Goal: Book appointment/travel/reservation

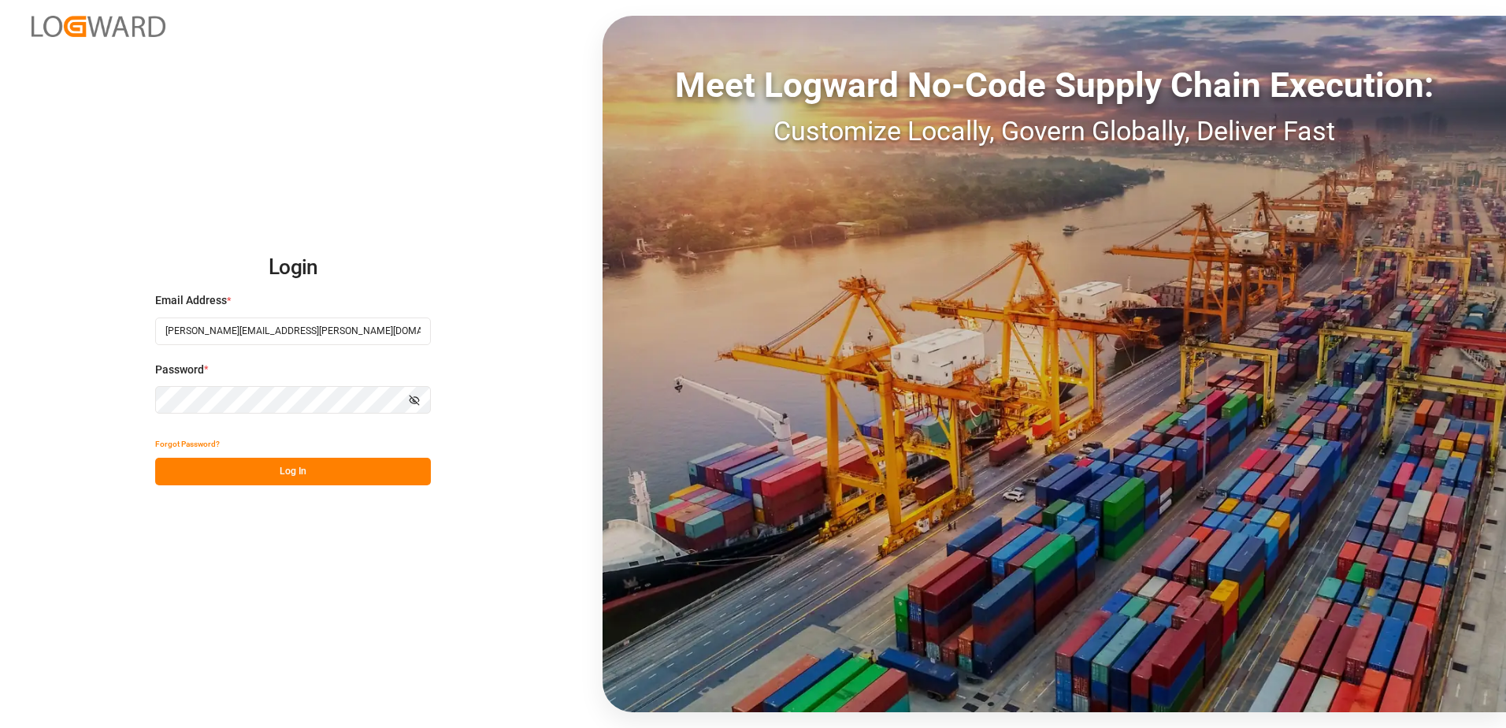
click at [411, 395] on icon "button" at bounding box center [414, 400] width 11 height 11
click at [343, 482] on button "Log In" at bounding box center [293, 472] width 276 height 28
click at [409, 397] on icon "button" at bounding box center [414, 400] width 11 height 11
click at [365, 473] on button "Log In" at bounding box center [293, 472] width 276 height 28
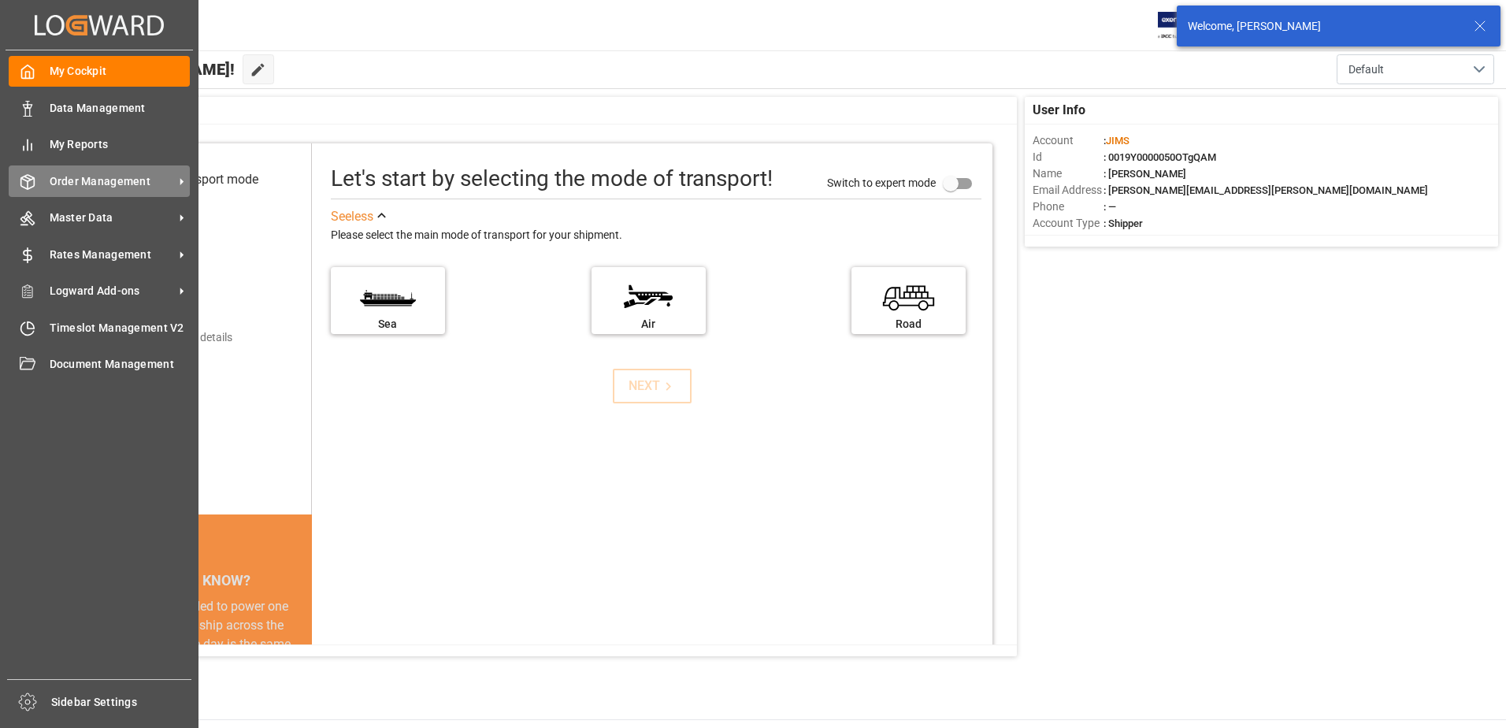
click at [121, 173] on span "Order Management" at bounding box center [112, 181] width 124 height 17
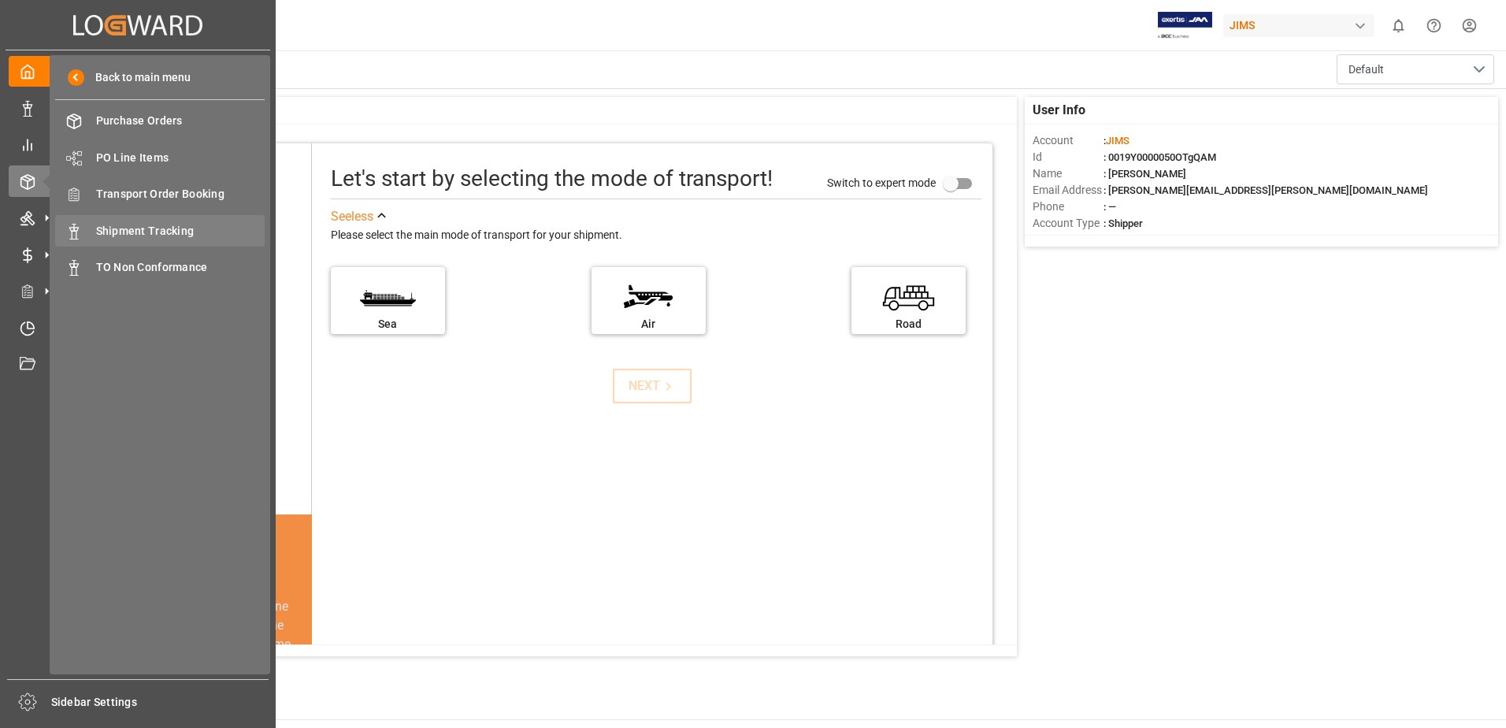
click at [180, 234] on span "Shipment Tracking" at bounding box center [180, 231] width 169 height 17
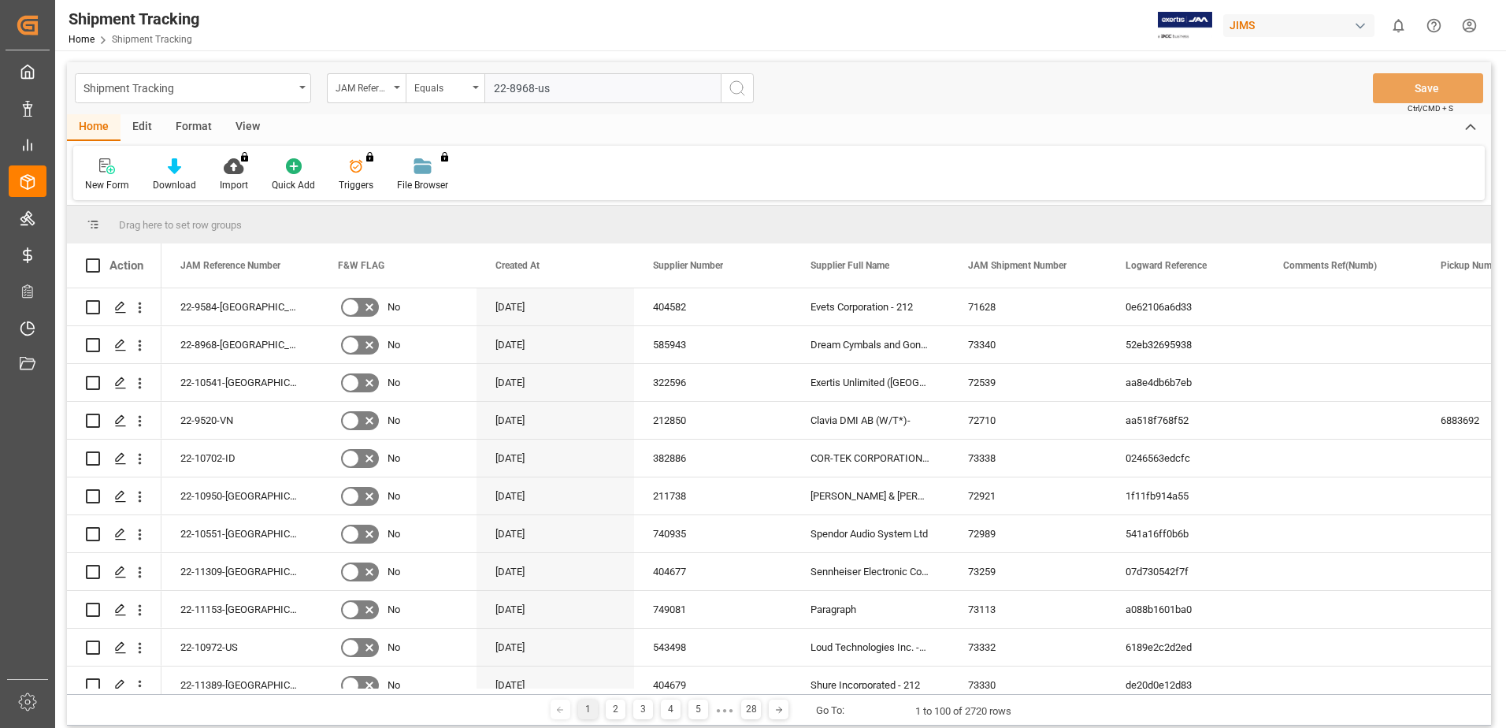
type input "22-8968-us"
click at [732, 87] on icon "search button" at bounding box center [737, 88] width 19 height 19
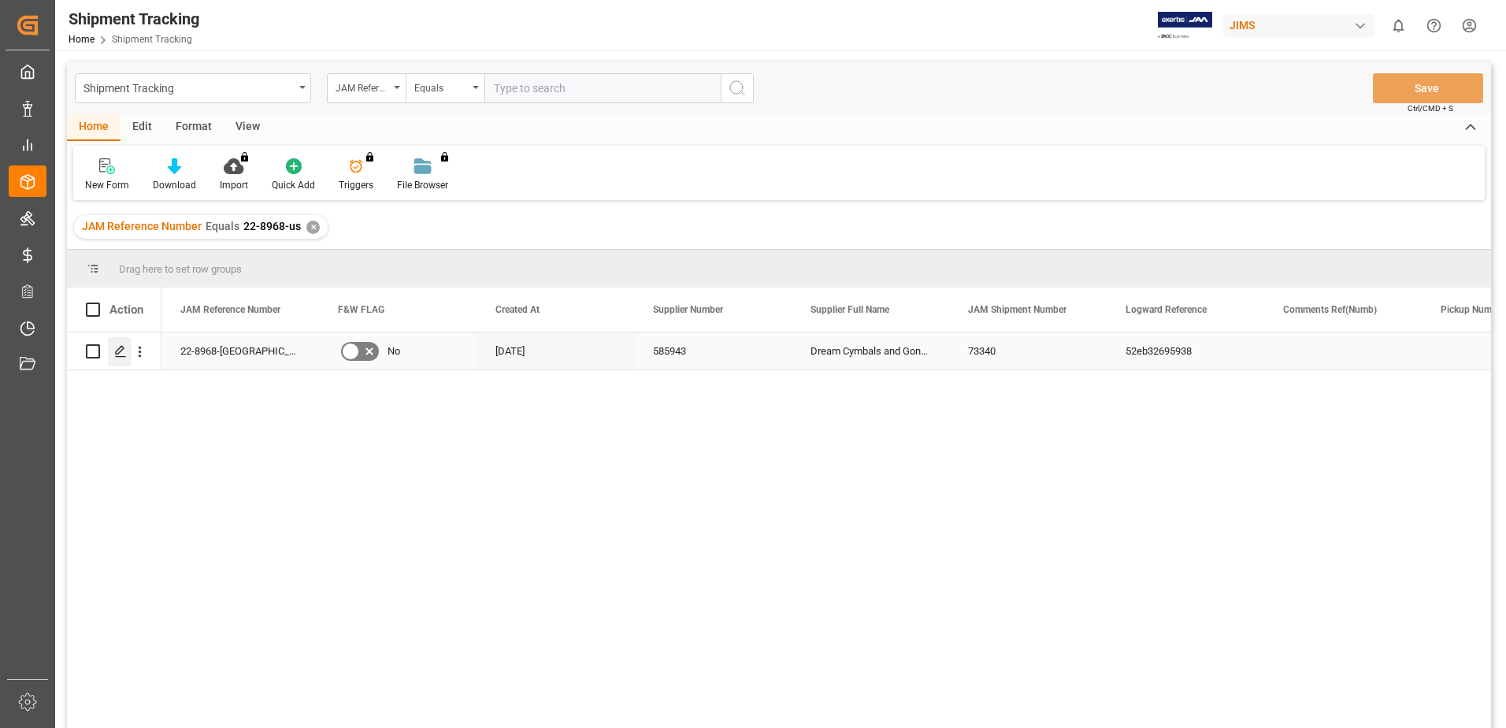
click at [118, 355] on icon "Press SPACE to select this row." at bounding box center [120, 351] width 13 height 13
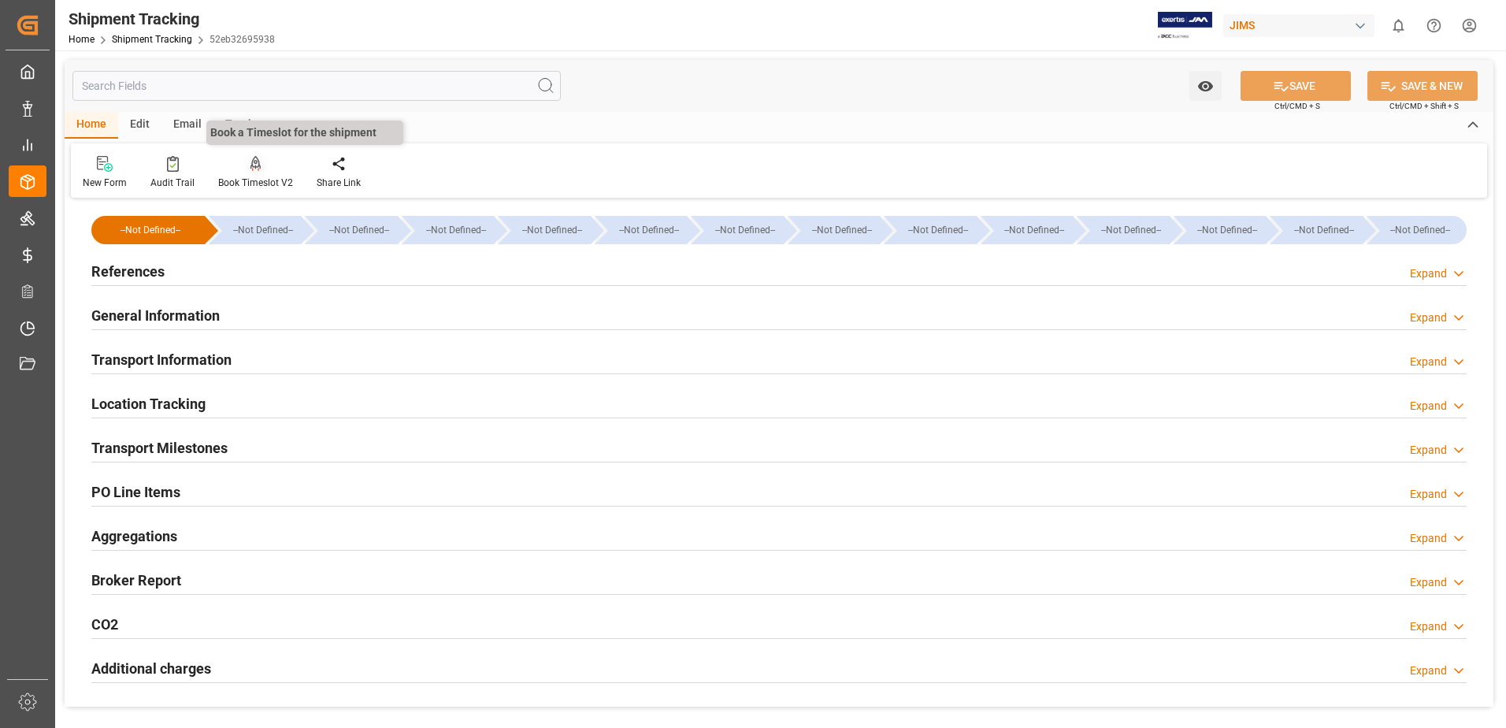
click at [262, 169] on div at bounding box center [255, 163] width 75 height 17
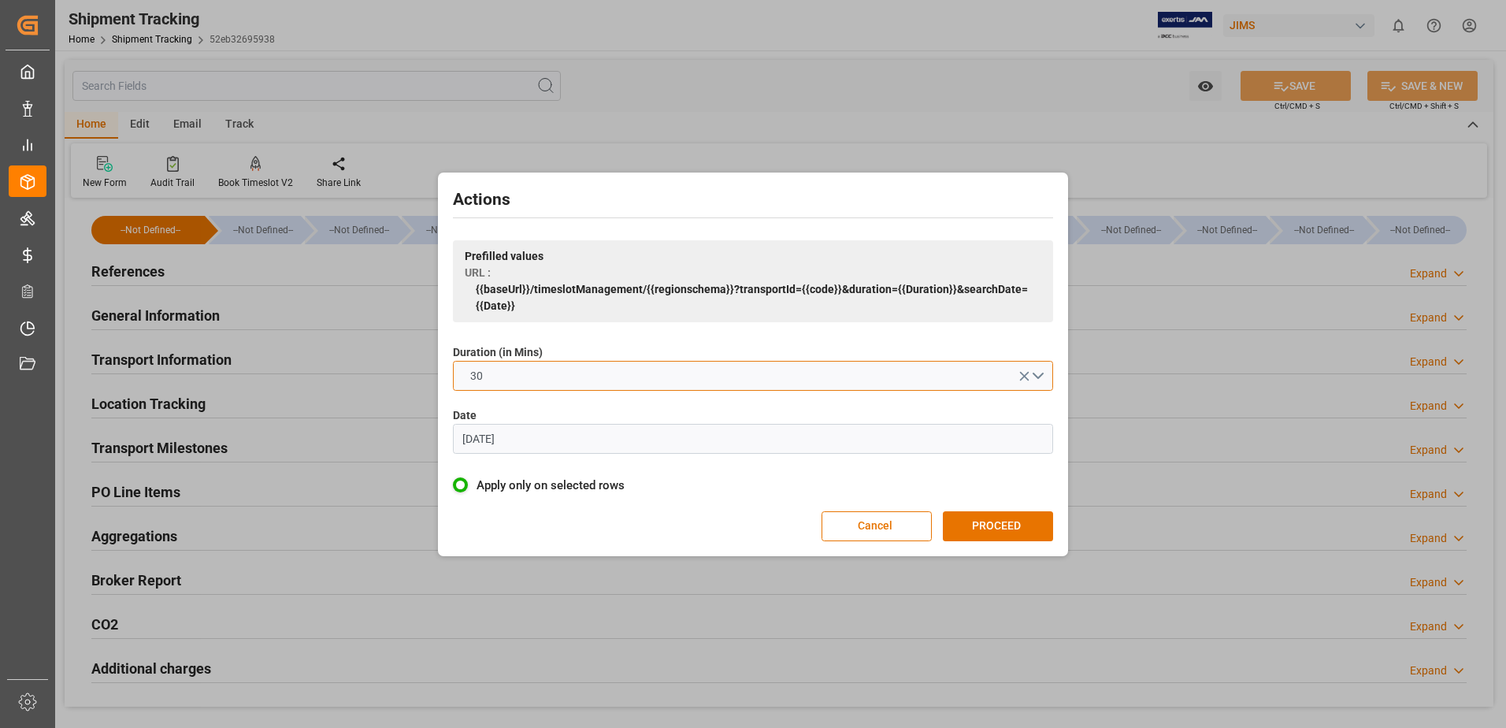
click at [629, 372] on button "30" at bounding box center [753, 376] width 600 height 30
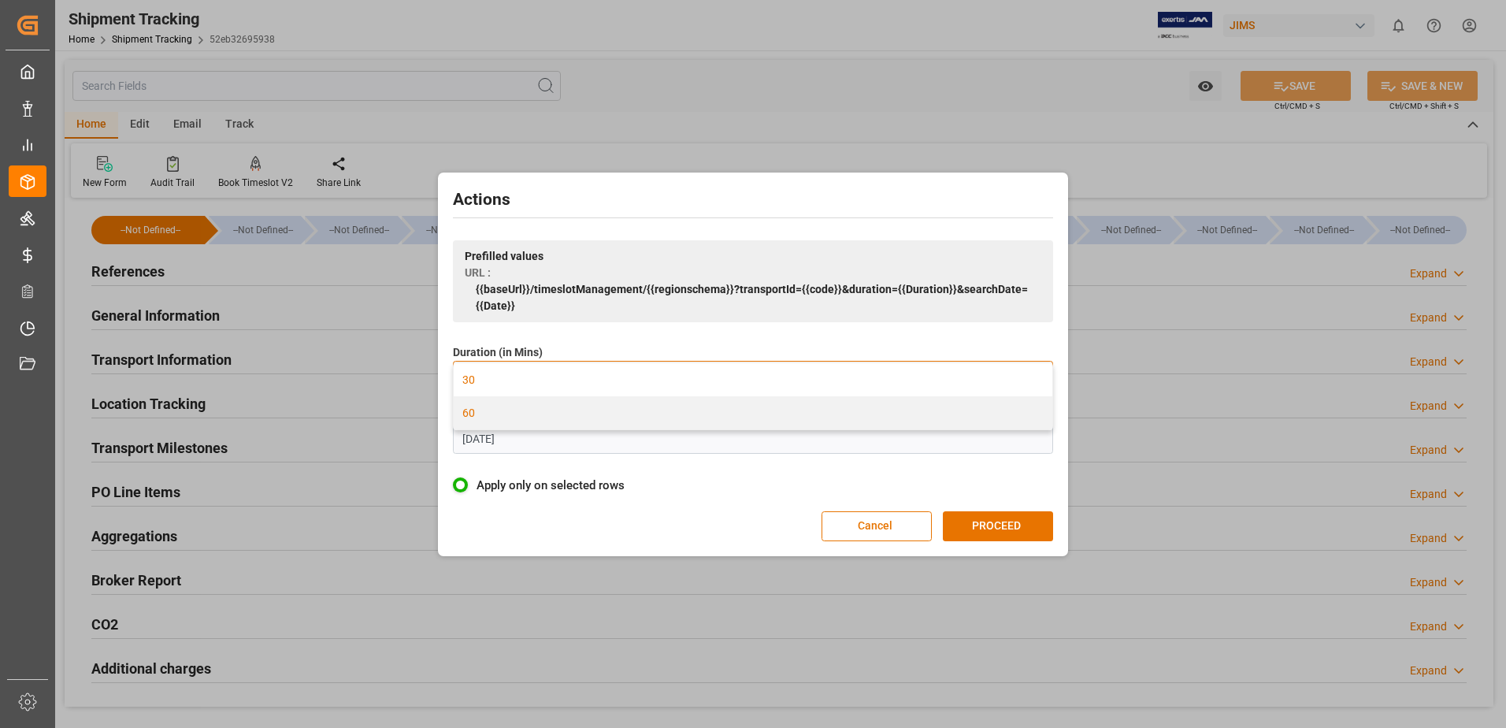
click at [589, 419] on div "60" at bounding box center [753, 412] width 599 height 33
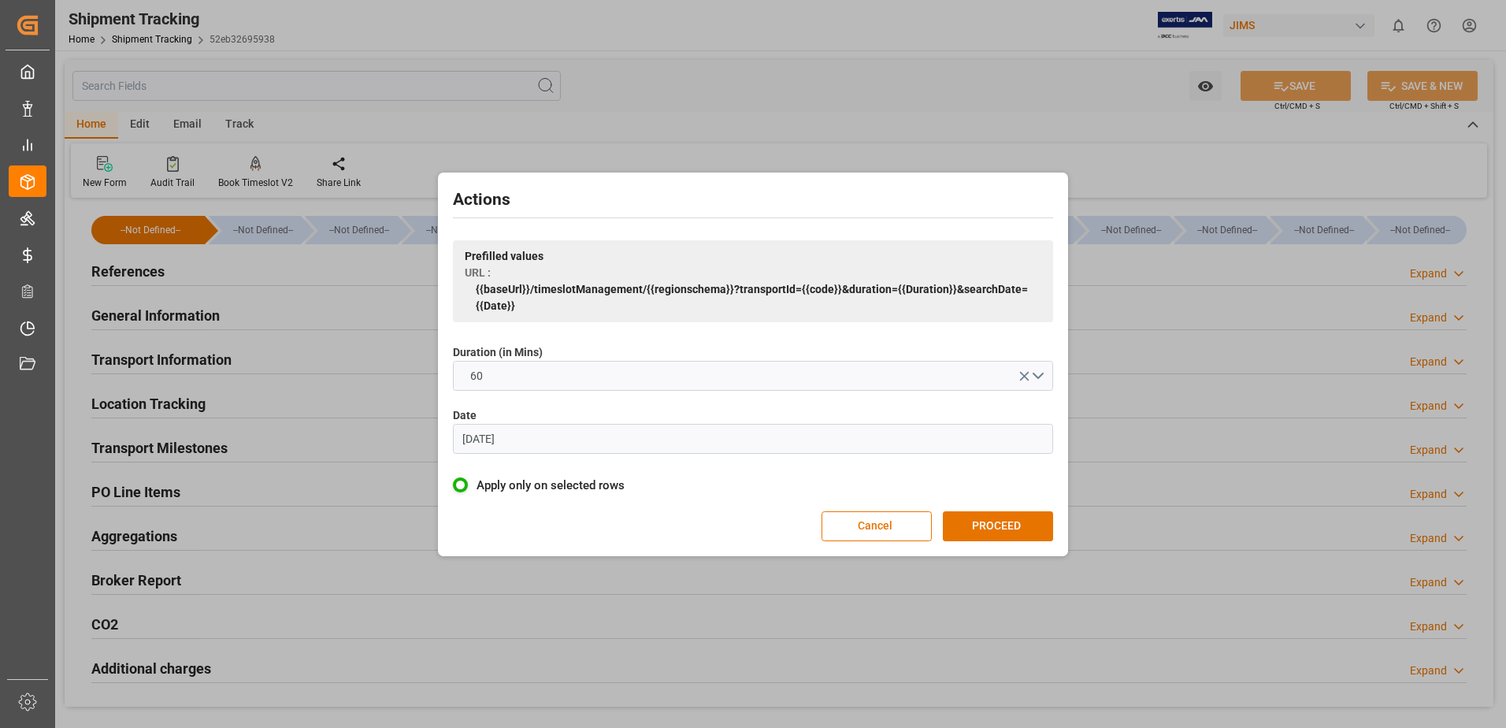
click at [560, 447] on input "[DATE]" at bounding box center [753, 439] width 600 height 30
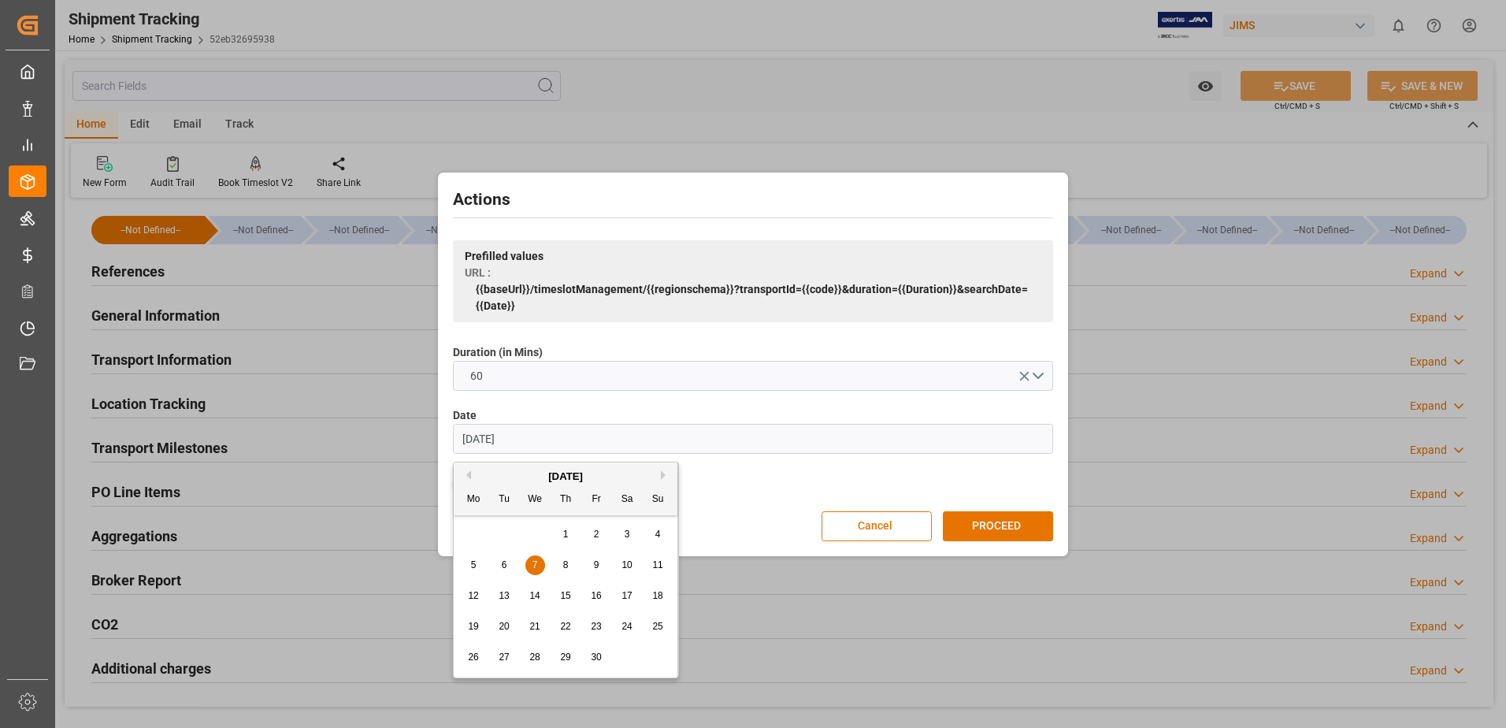
click at [560, 447] on input "[DATE]" at bounding box center [753, 439] width 600 height 30
click at [533, 566] on span "8" at bounding box center [535, 564] width 6 height 11
type input "[DATE]"
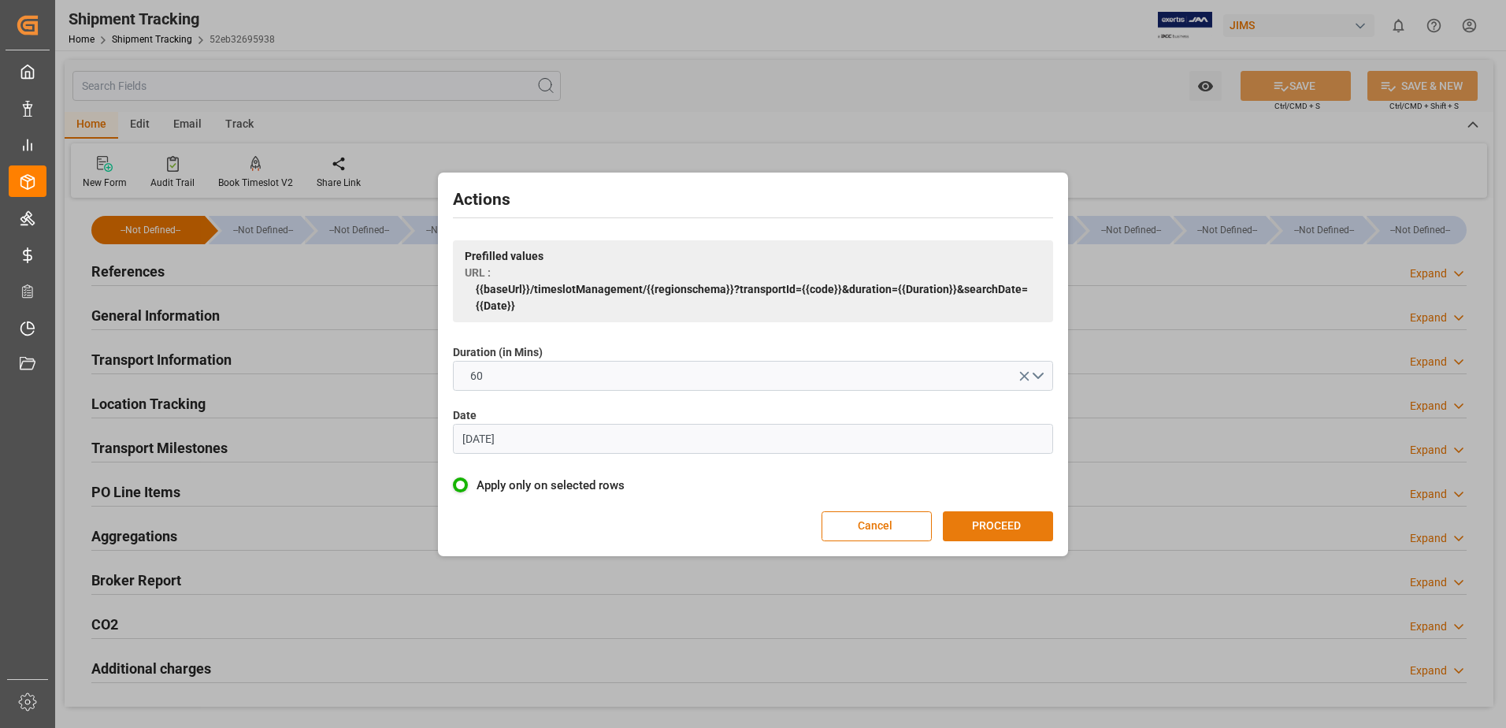
drag, startPoint x: 989, startPoint y: 509, endPoint x: 991, endPoint y: 522, distance: 13.6
click at [989, 510] on div "Actions Prefilled values URL : {{baseUrl}}/timeslotManagement/{{regionschema}}?…" at bounding box center [753, 364] width 622 height 376
click at [991, 523] on button "PROCEED" at bounding box center [998, 526] width 110 height 30
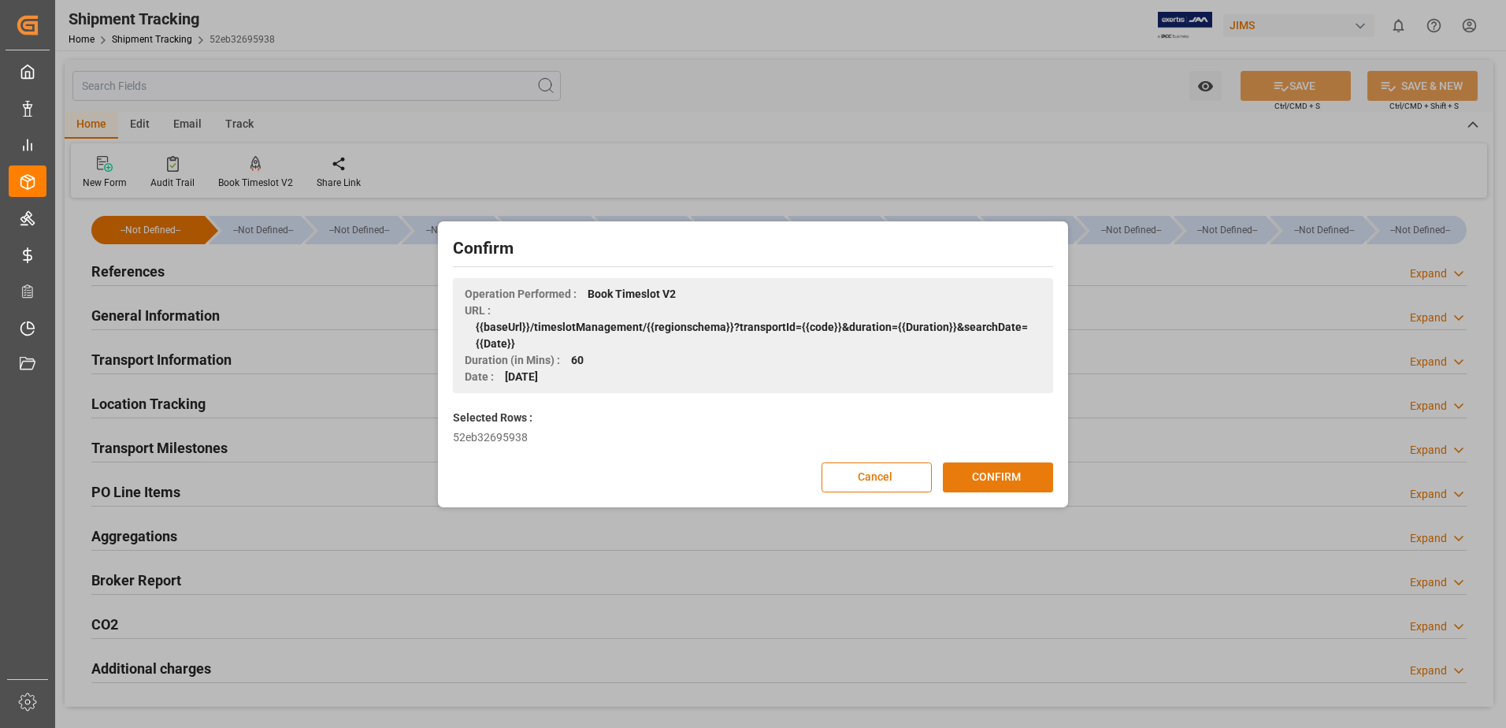
click at [997, 479] on button "CONFIRM" at bounding box center [998, 477] width 110 height 30
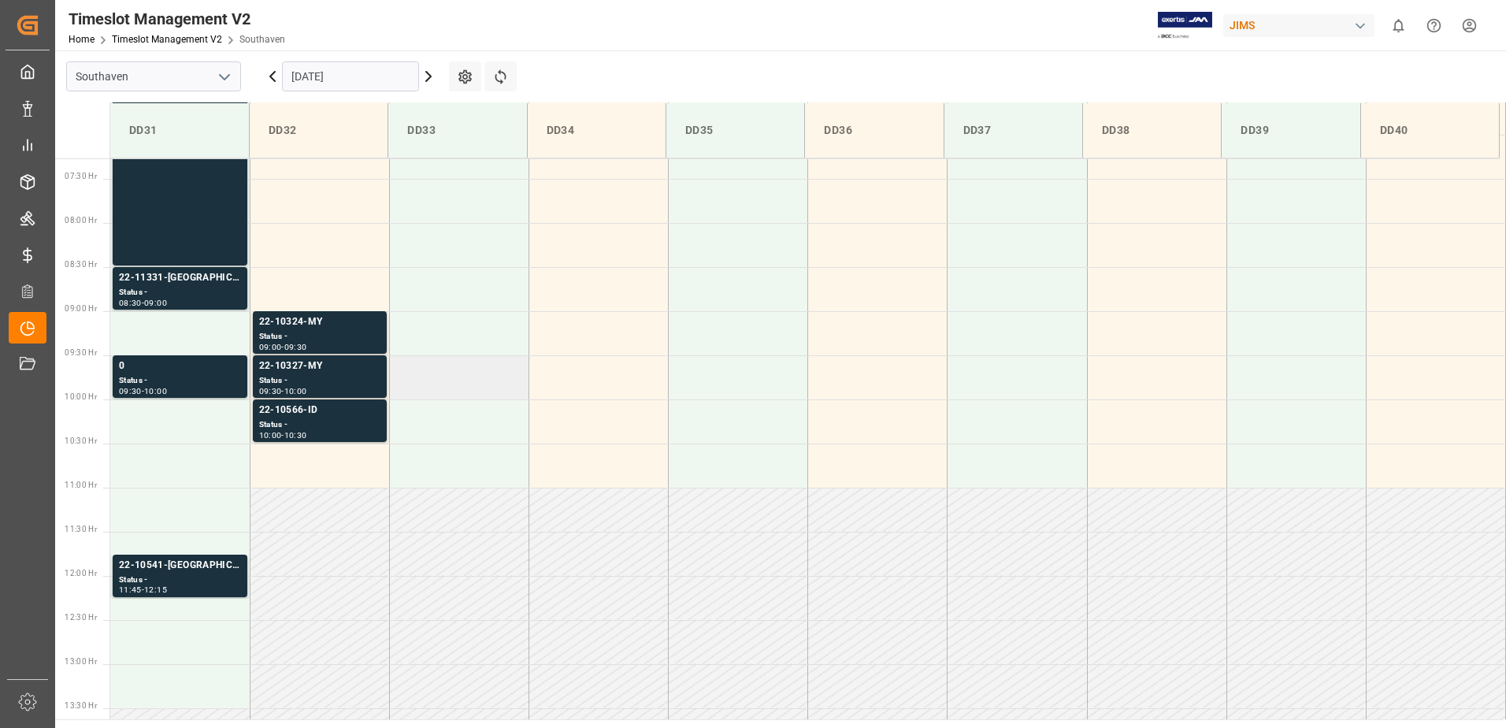
scroll to position [743, 0]
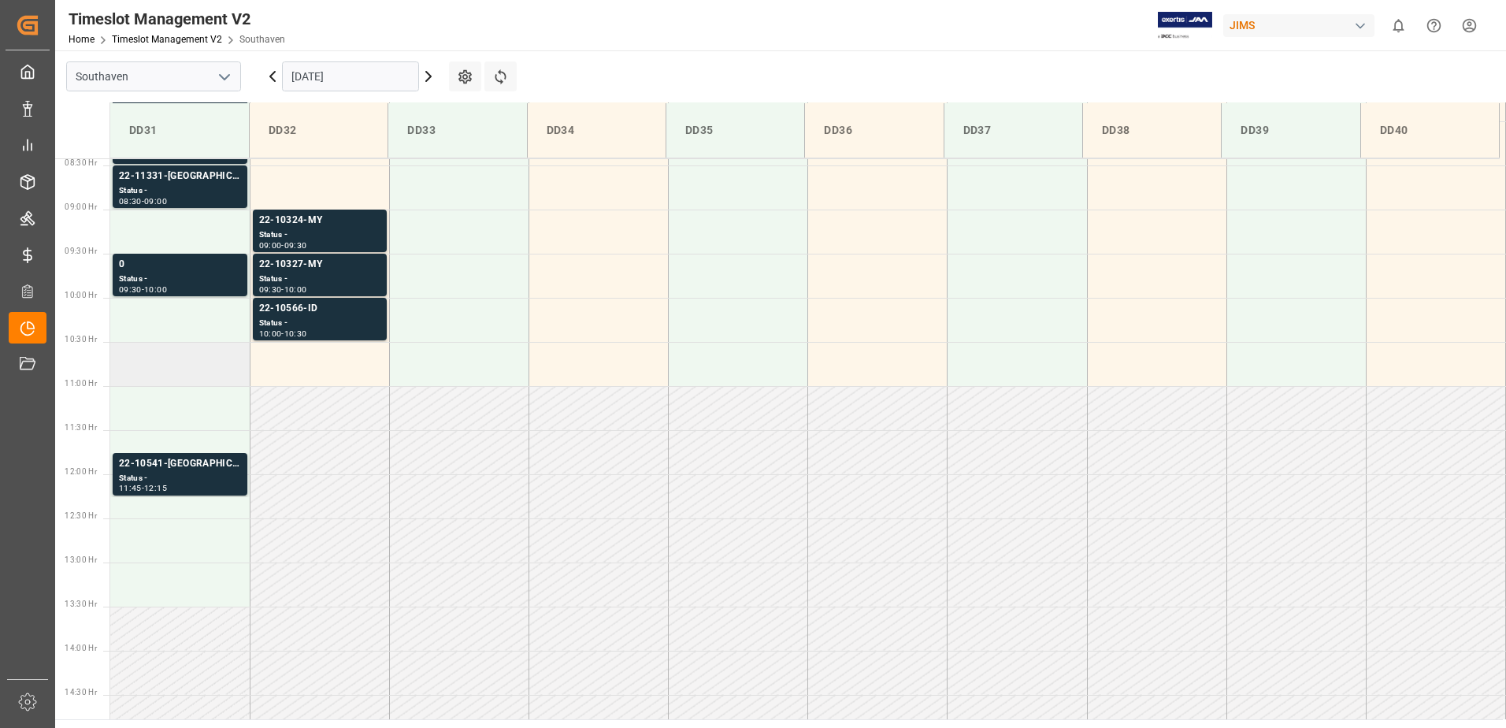
click at [155, 379] on td at bounding box center [179, 364] width 139 height 44
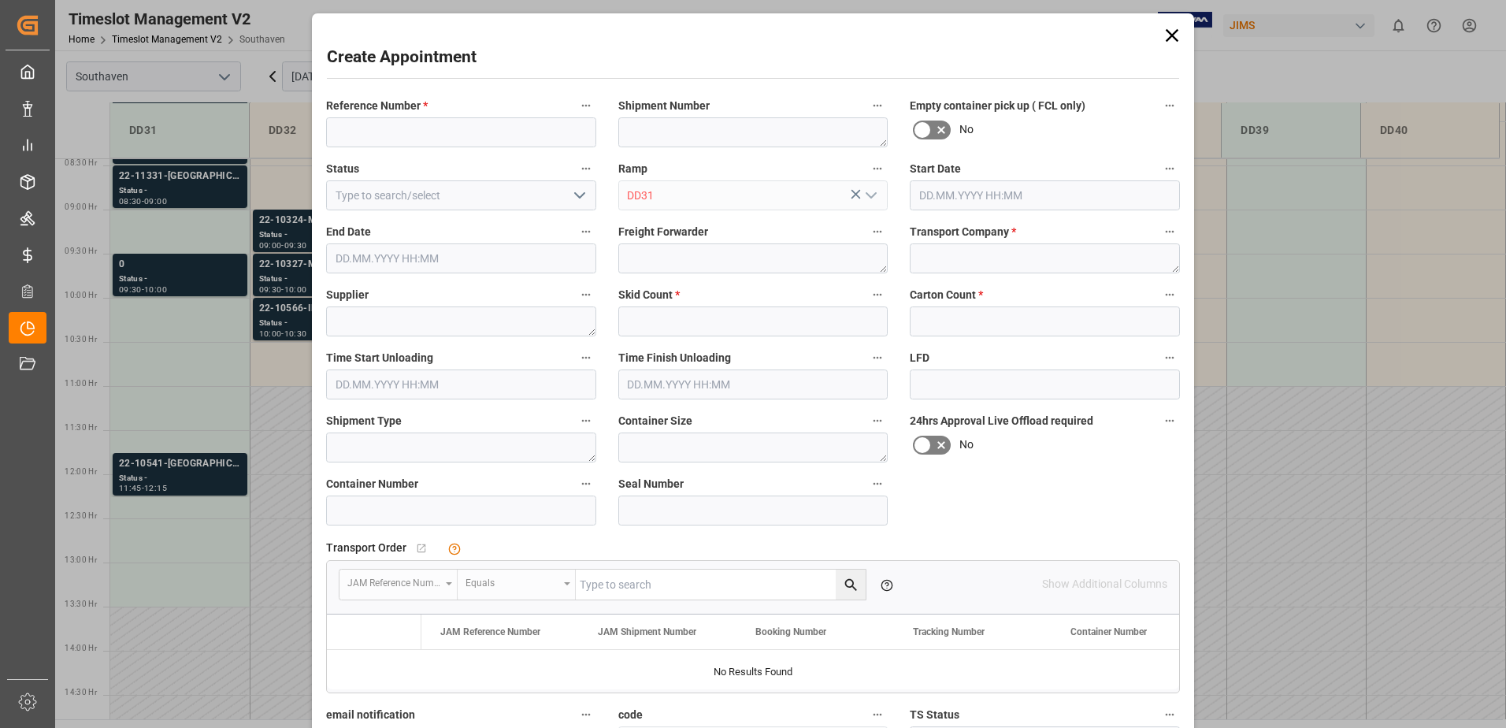
type input "08.10.2025 10:30"
type input "08.10.2025 11:00"
click at [446, 145] on input at bounding box center [461, 132] width 270 height 30
type input "22-8968-us"
click at [989, 257] on textarea at bounding box center [1045, 258] width 270 height 30
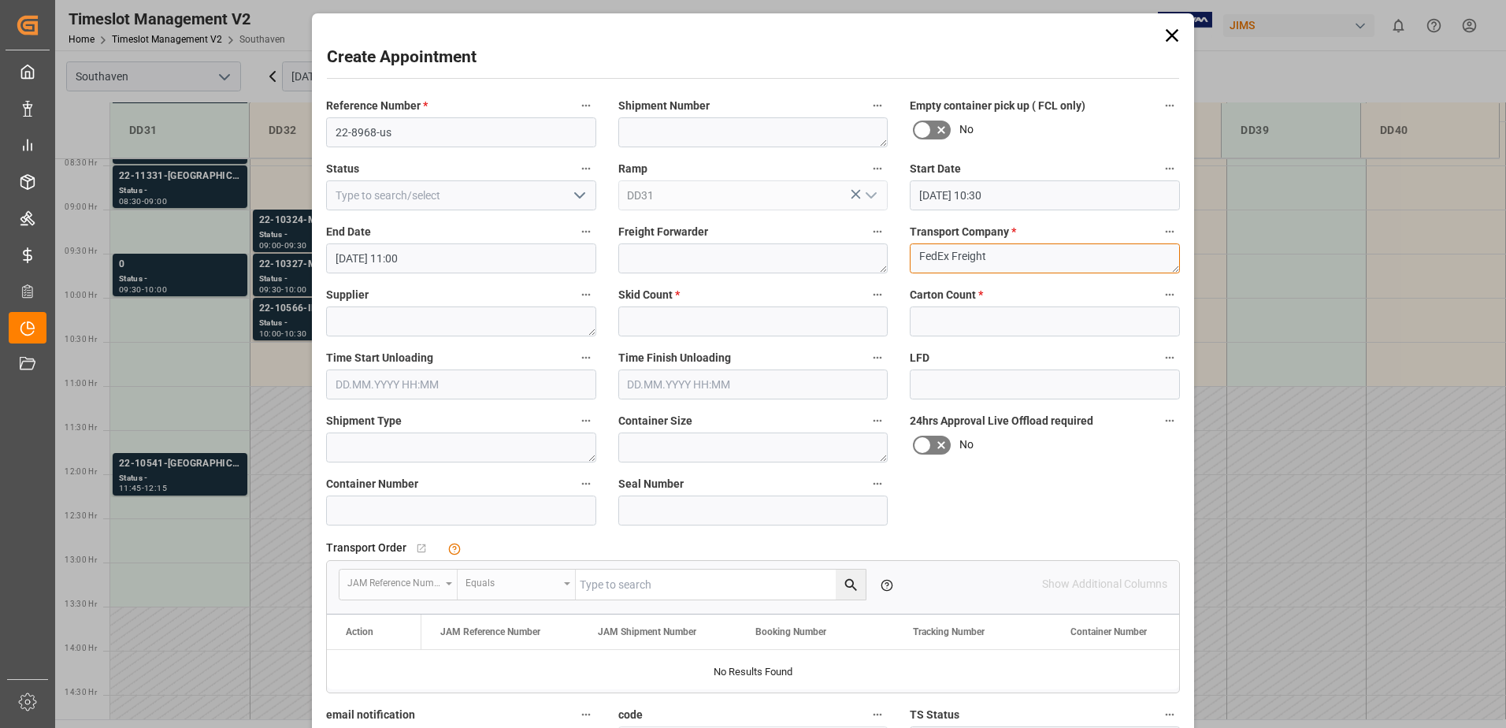
type textarea "FedEx Freight"
click at [766, 321] on input "text" at bounding box center [753, 321] width 270 height 30
type input "3"
click at [957, 325] on input "text" at bounding box center [1045, 321] width 270 height 30
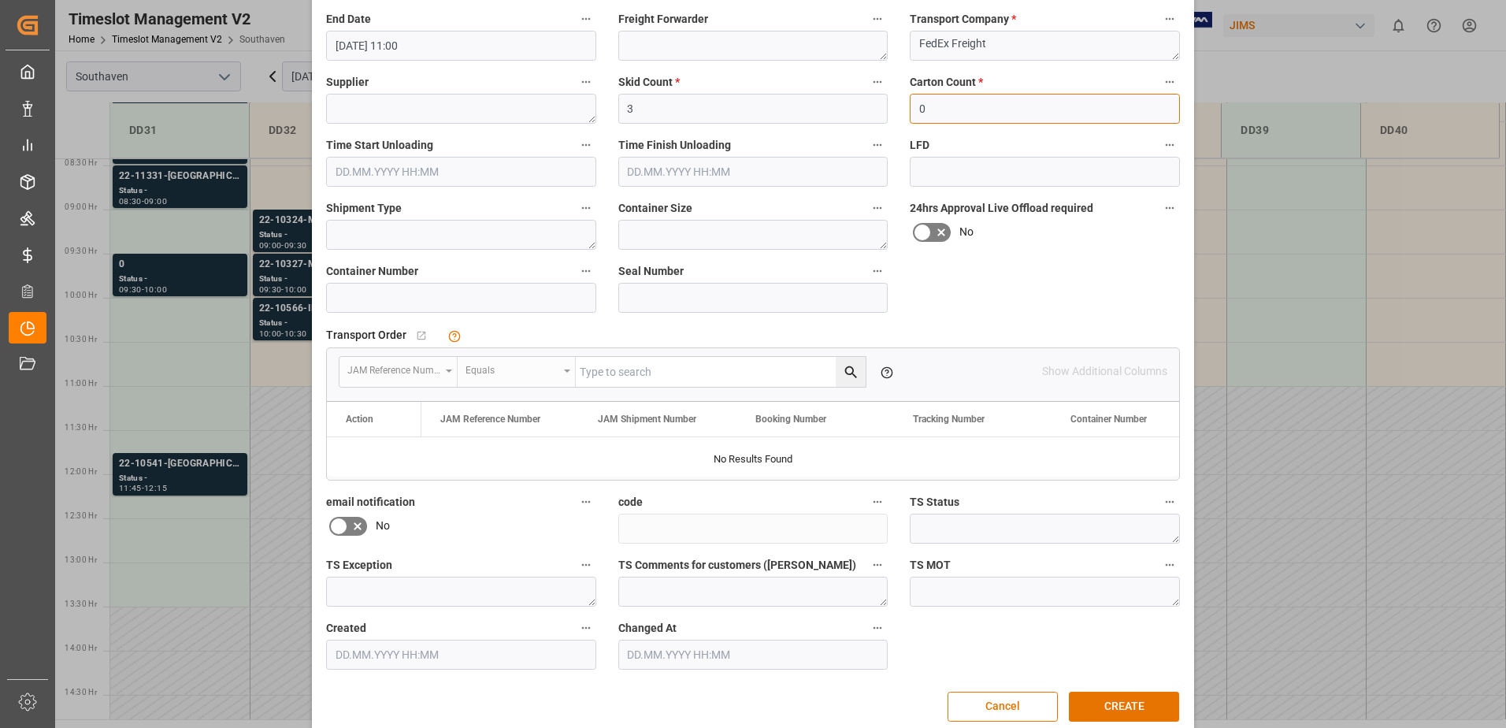
scroll to position [235, 0]
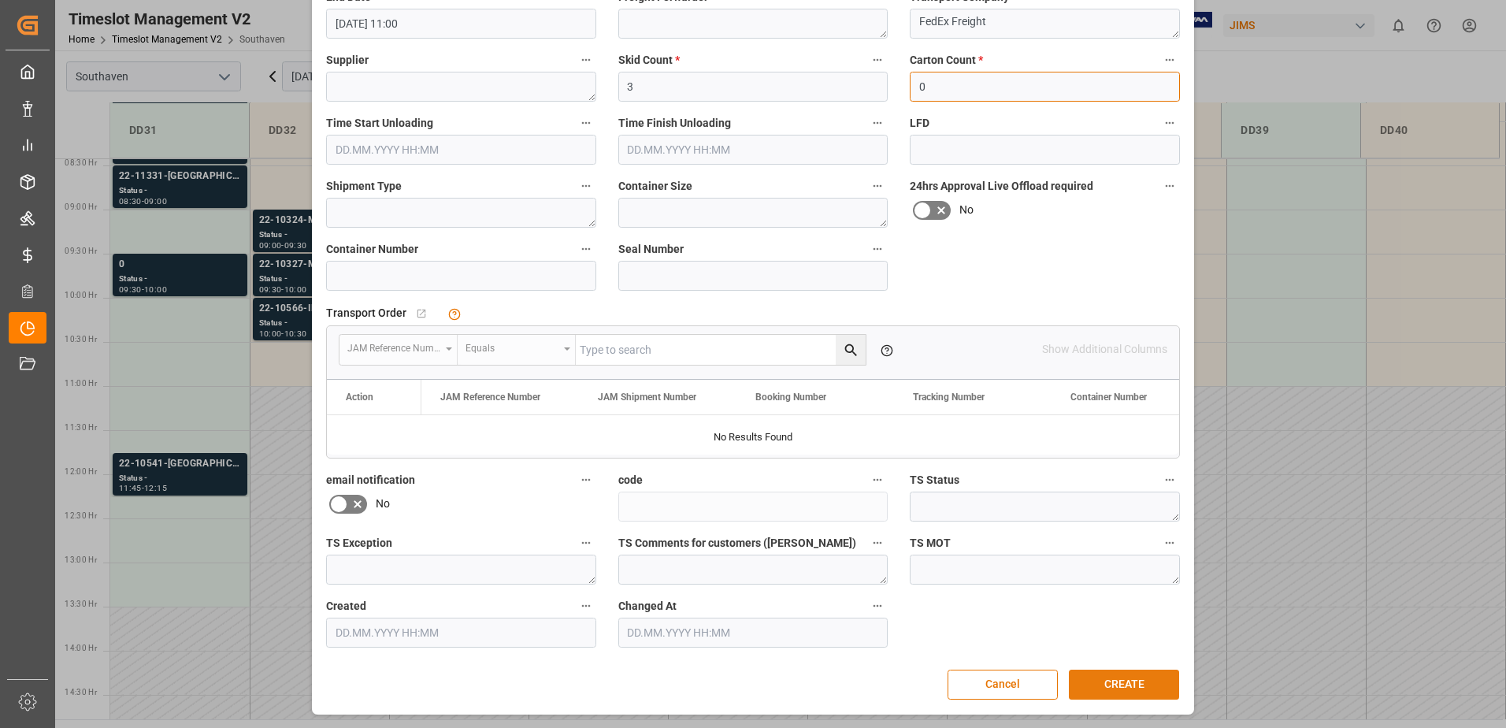
type input "0"
click at [1104, 677] on button "CREATE" at bounding box center [1124, 685] width 110 height 30
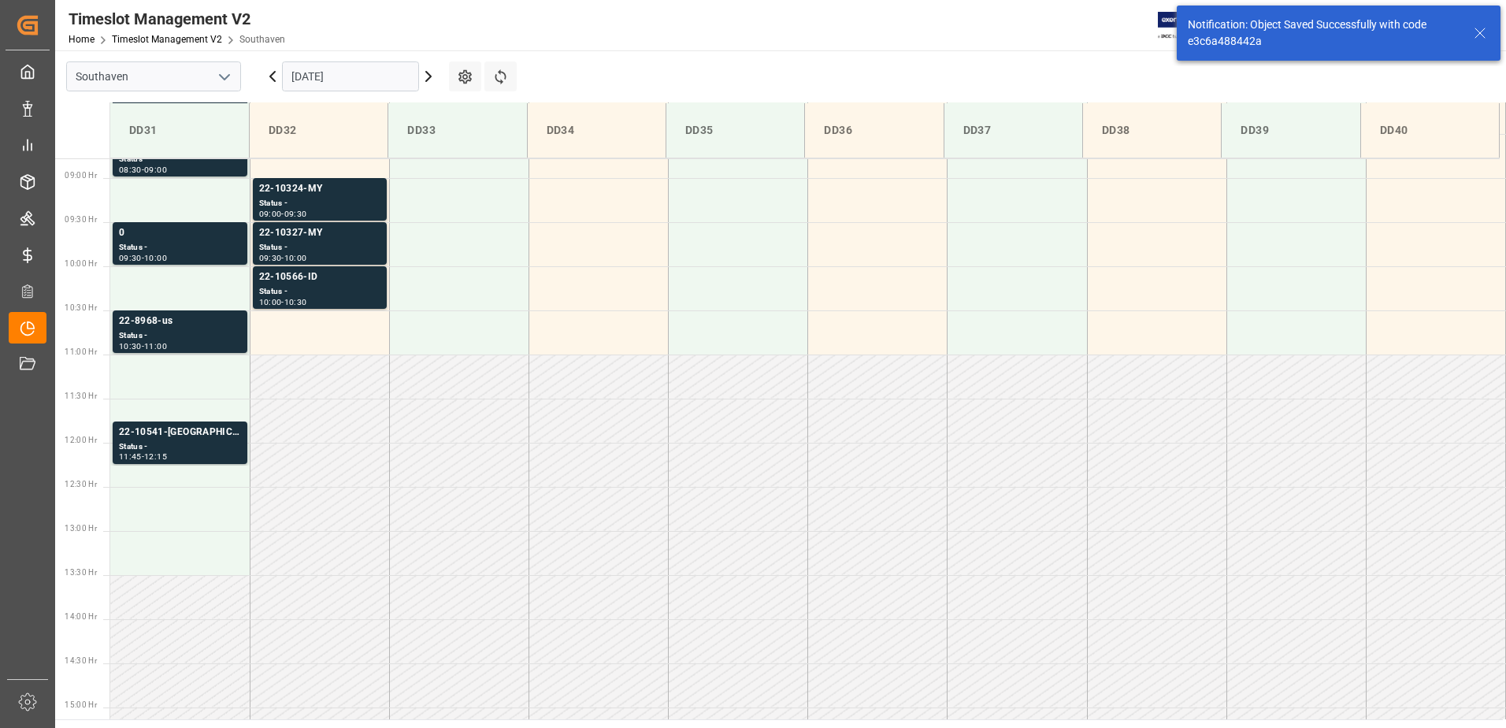
scroll to position [784, 0]
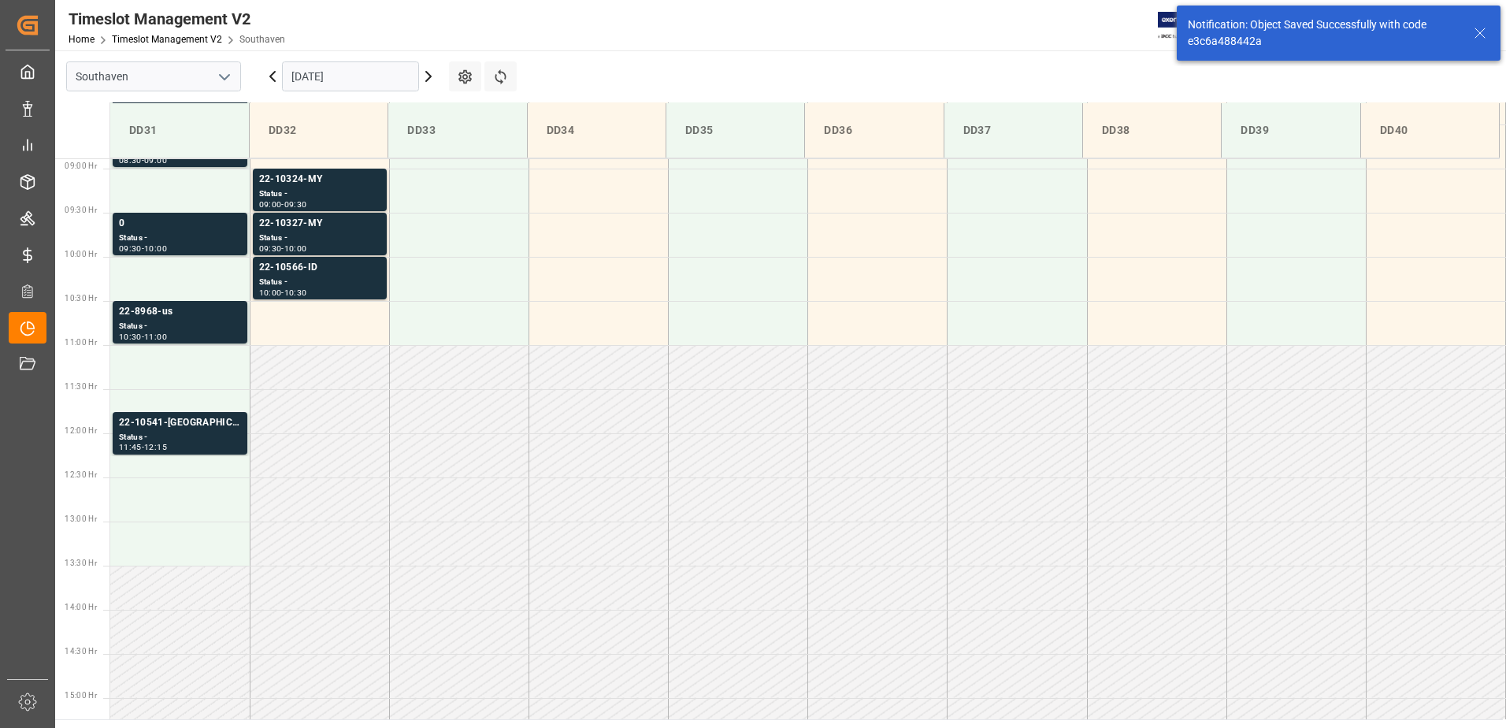
click at [1482, 38] on icon at bounding box center [1480, 33] width 19 height 19
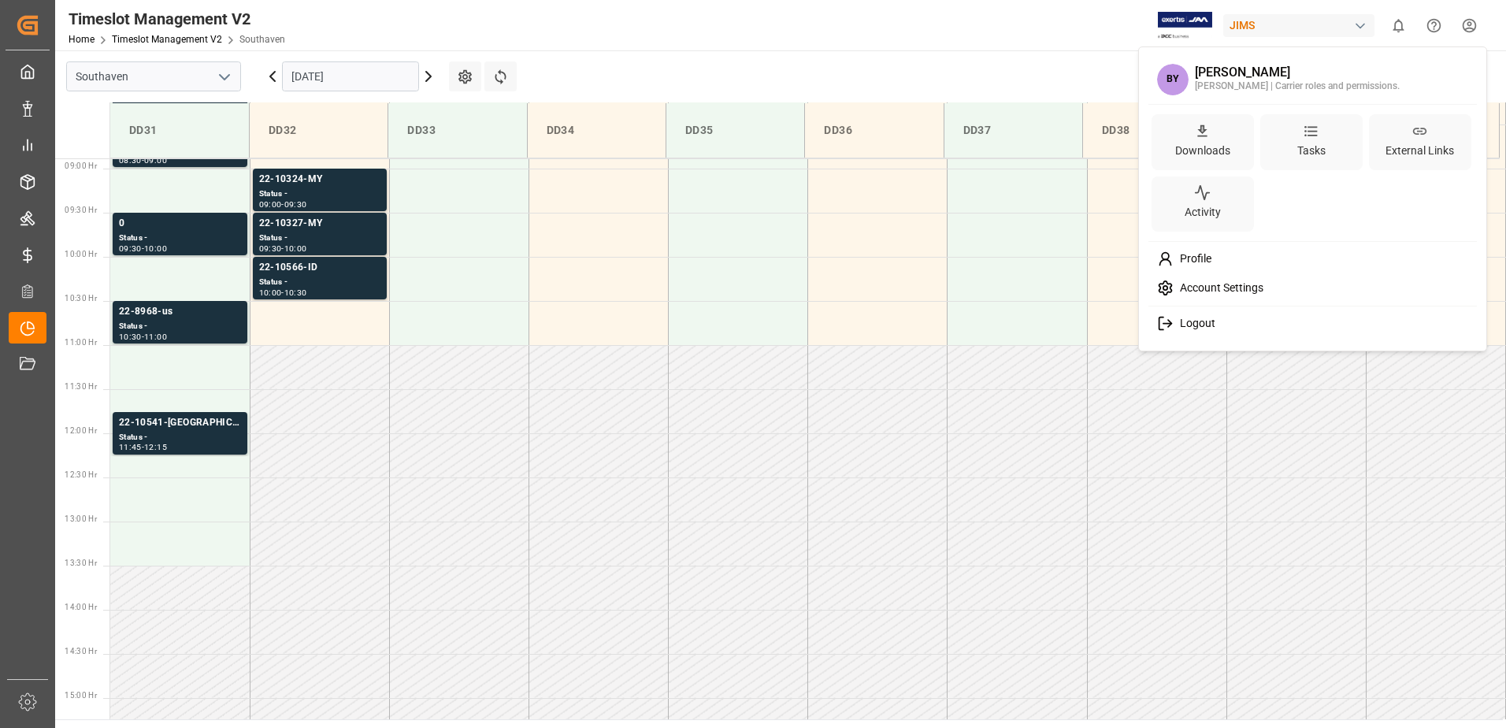
click at [1464, 24] on html "Created by potrace 1.15, written by Peter Selinger 2001-2017 Created by potrace…" at bounding box center [753, 364] width 1506 height 728
click at [1228, 317] on div "Logout" at bounding box center [1313, 323] width 323 height 29
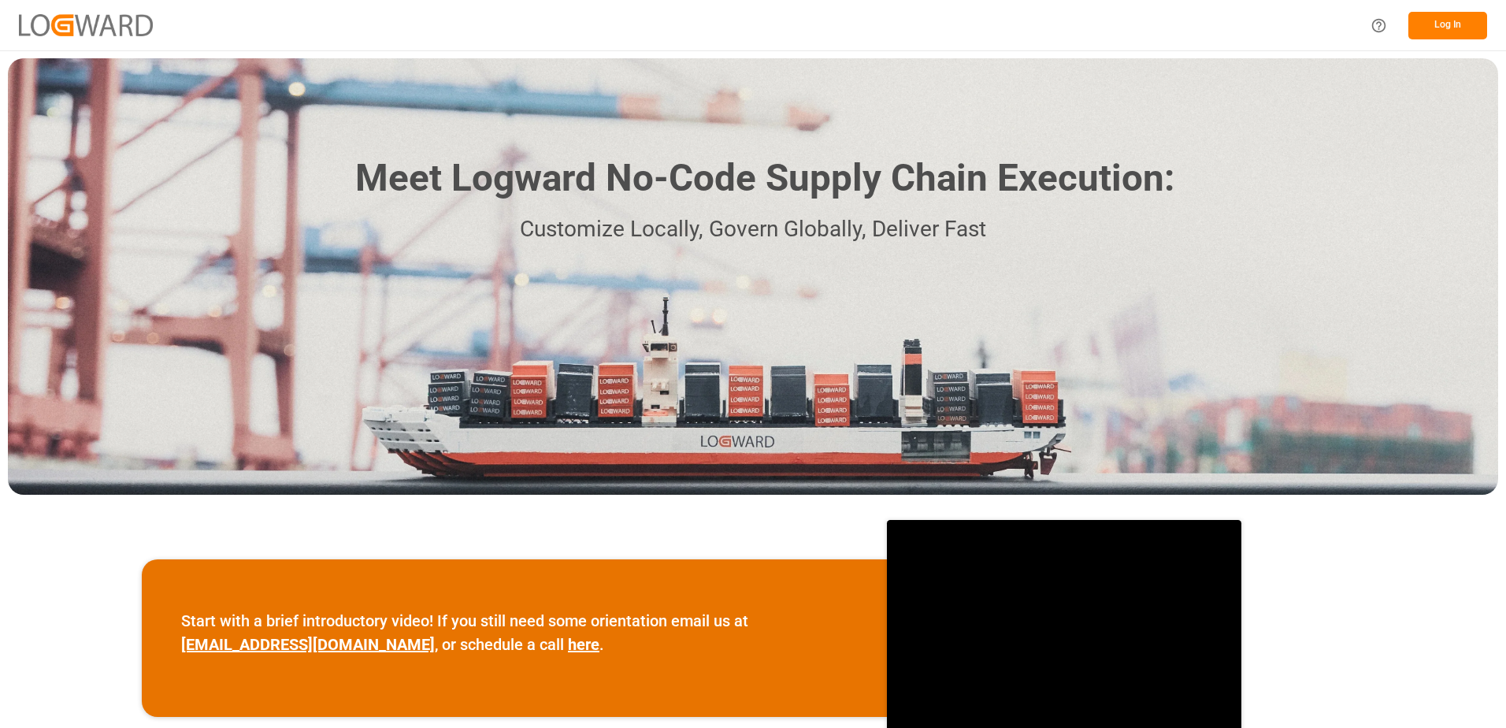
click at [1417, 19] on button "Log In" at bounding box center [1447, 26] width 79 height 28
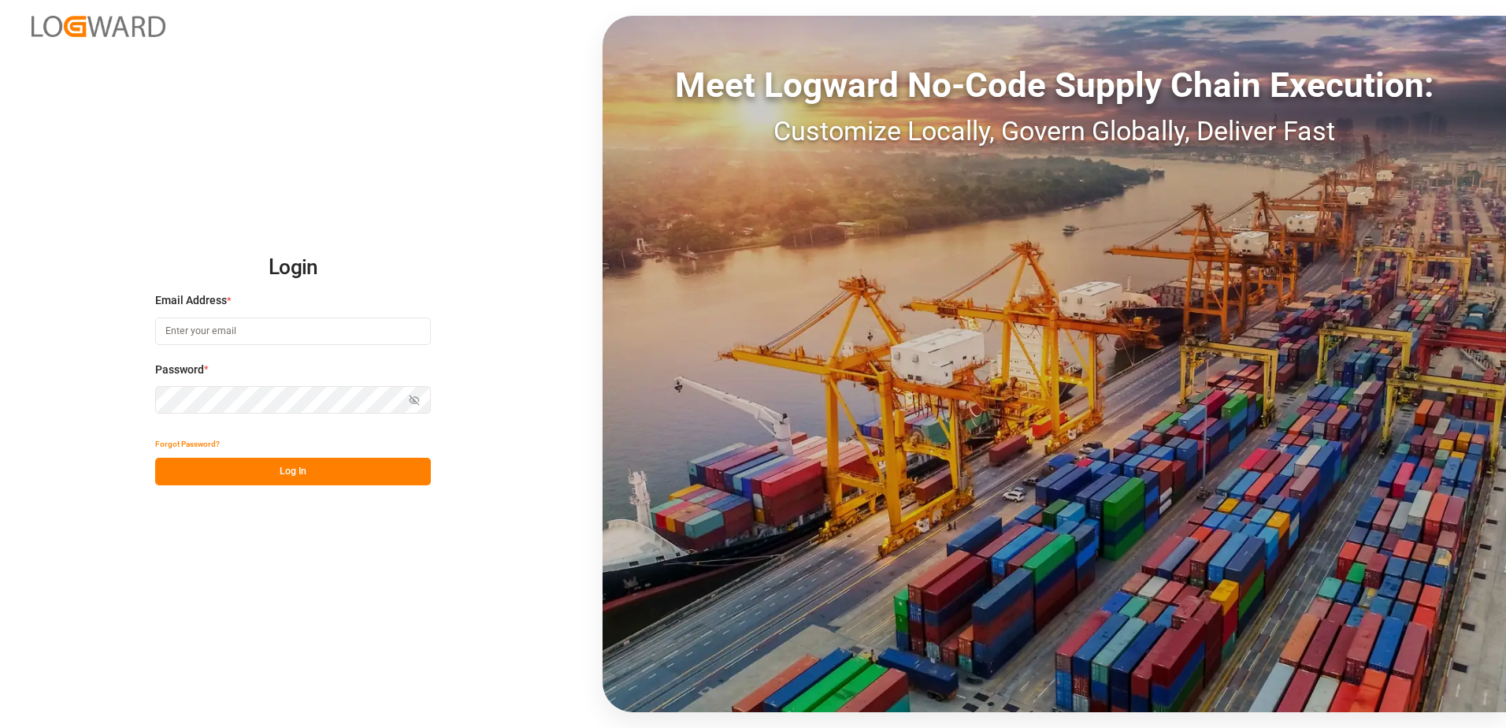
click at [271, 330] on input at bounding box center [293, 331] width 276 height 28
type input "brittney.young@fedex.com"
click at [413, 401] on icon "button" at bounding box center [414, 400] width 11 height 11
click at [98, 460] on div "Login Email Address * brittney.young@fedex.com Password * Hide password Forgot …" at bounding box center [753, 364] width 1506 height 728
click at [218, 471] on button "Log In" at bounding box center [293, 472] width 276 height 28
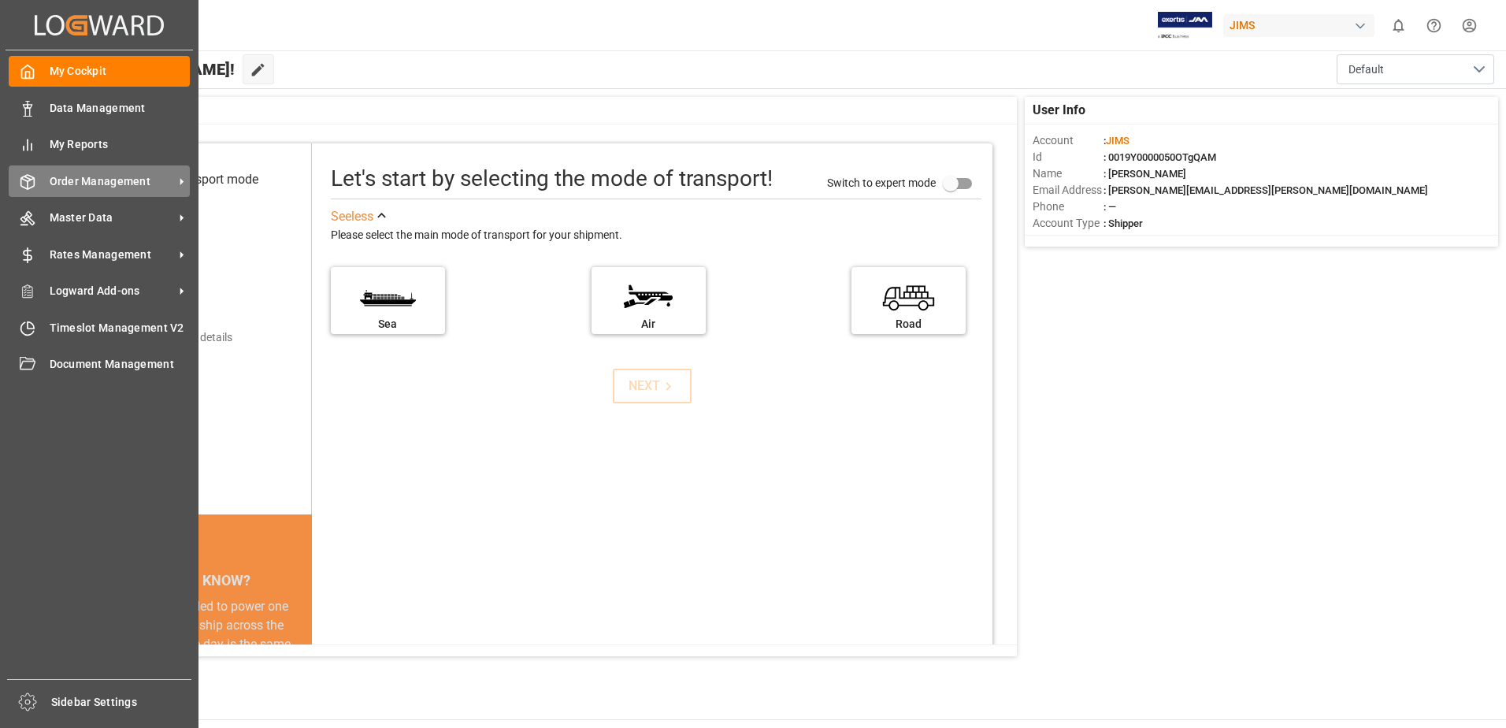
click at [91, 184] on span "Order Management" at bounding box center [112, 181] width 124 height 17
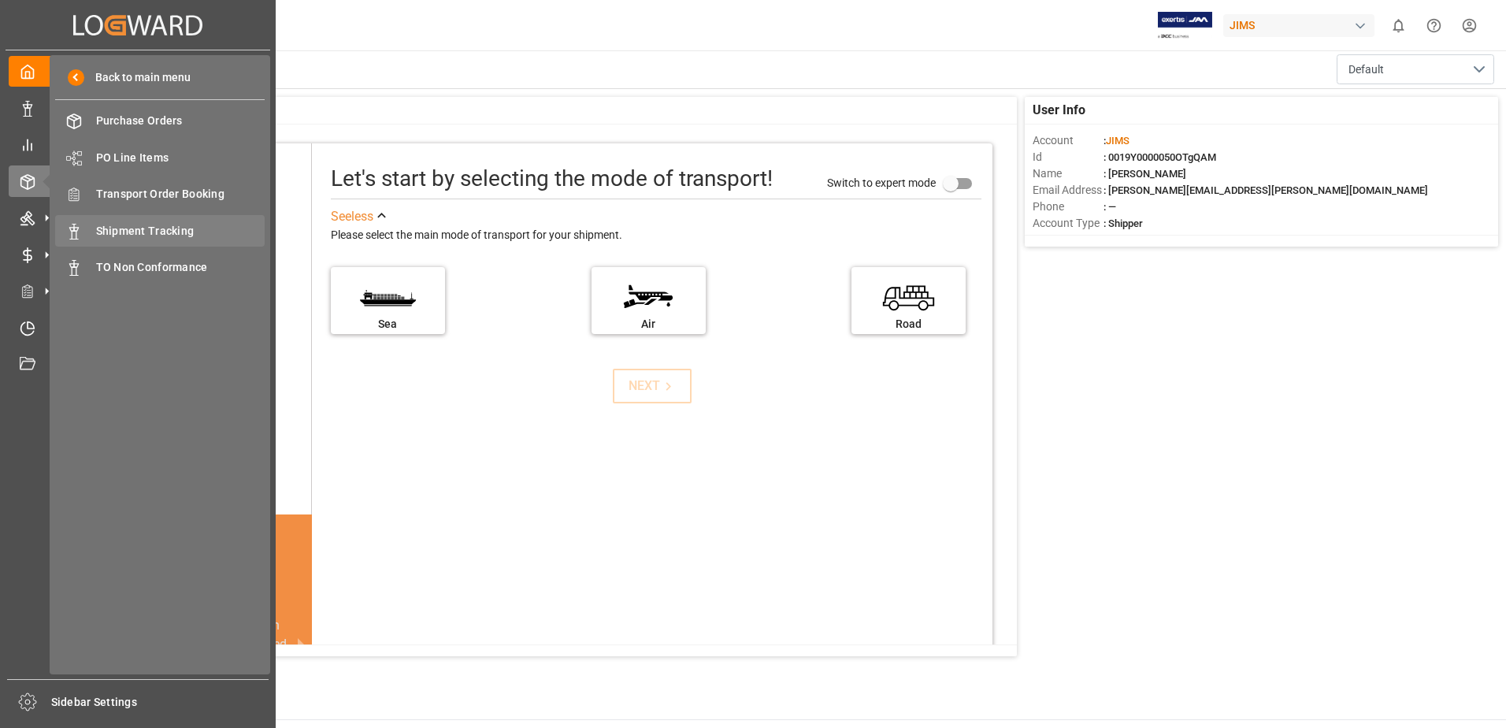
click at [201, 243] on div "Shipment Tracking Shipment Tracking" at bounding box center [160, 230] width 210 height 31
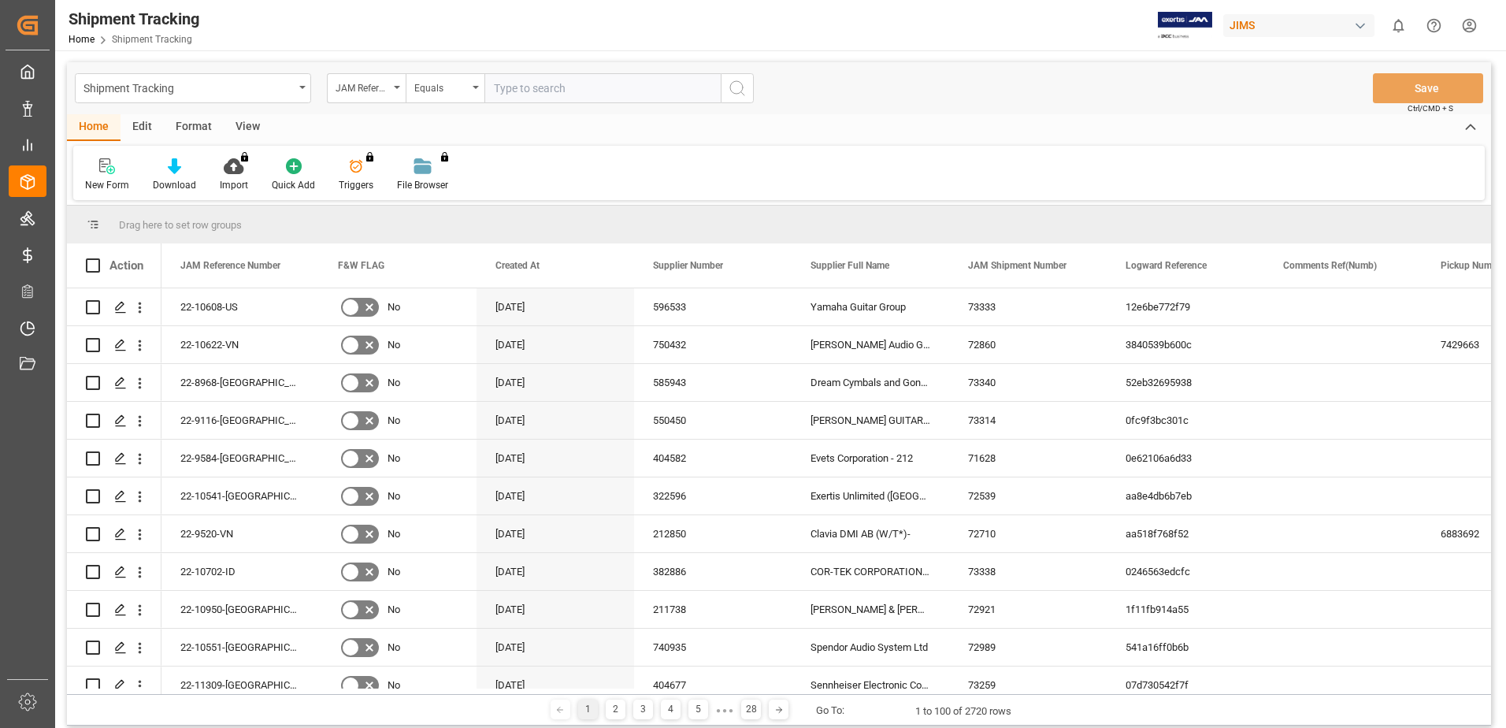
click at [134, 120] on div "Edit" at bounding box center [142, 127] width 43 height 27
click at [202, 121] on div "Format" at bounding box center [194, 127] width 60 height 27
click at [235, 123] on div "View" at bounding box center [248, 127] width 48 height 27
click at [585, 91] on input "text" at bounding box center [602, 88] width 236 height 30
type input "22-9584-us"
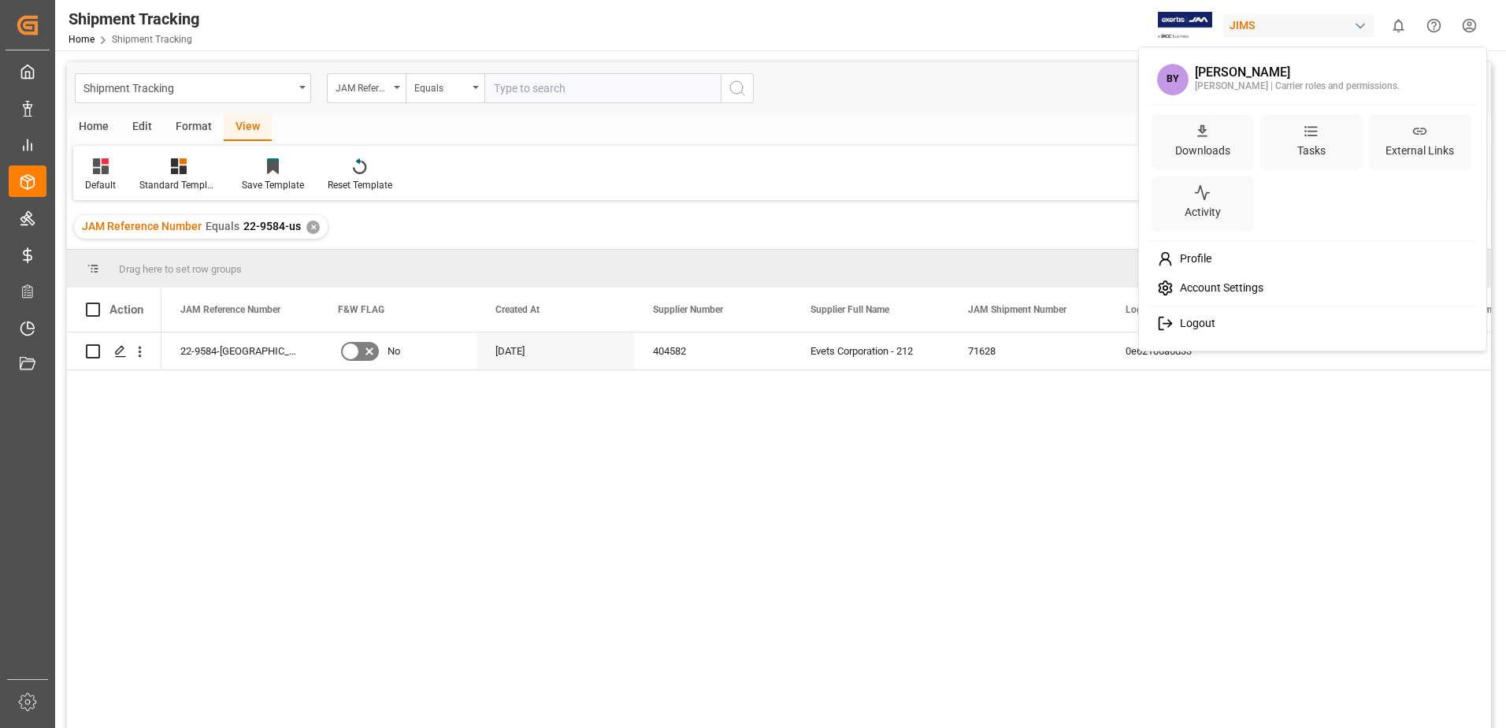
click at [1462, 27] on html "Created by potrace 1.15, written by Peter Selinger 2001-2017 Created by potrace…" at bounding box center [753, 364] width 1506 height 728
click at [1018, 236] on html "Created by potrace 1.15, written by Peter Selinger 2001-2017 Created by potrace…" at bounding box center [753, 364] width 1506 height 728
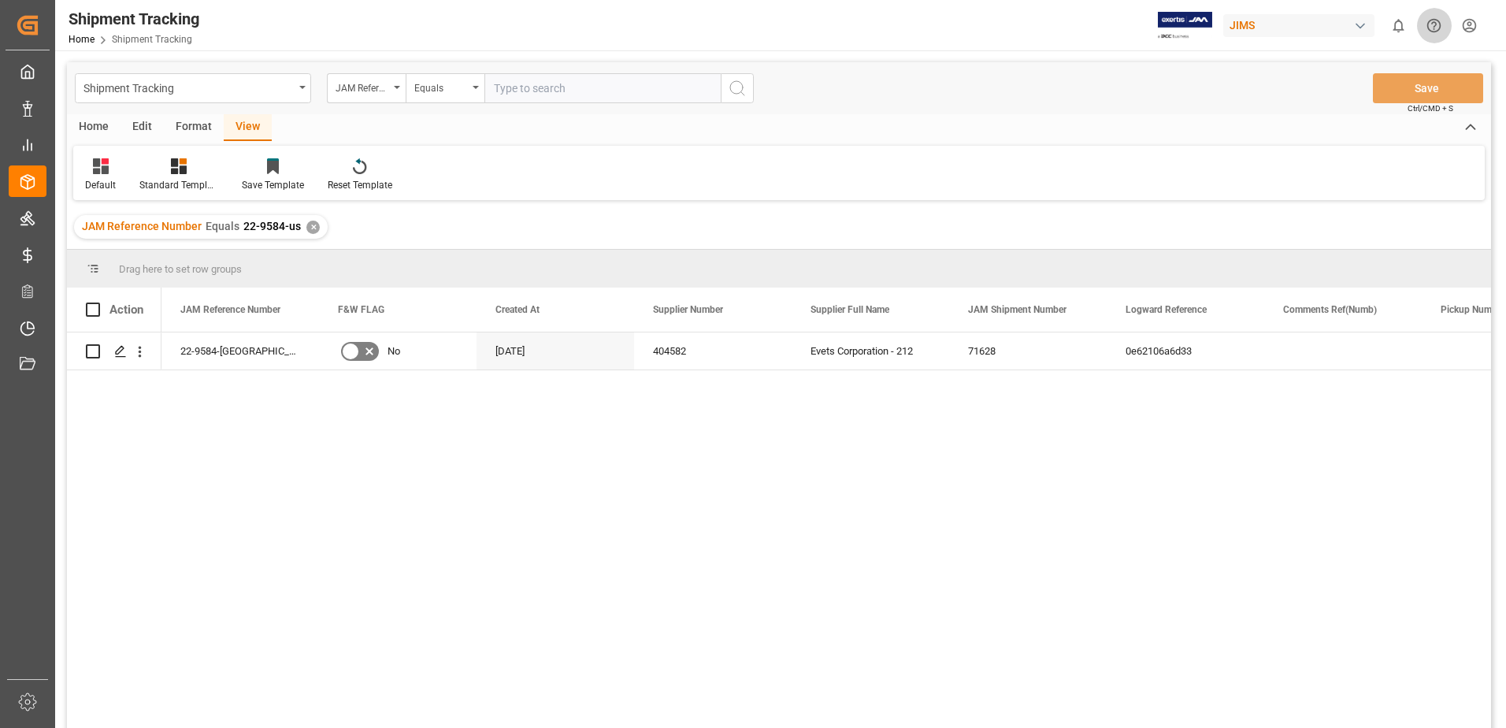
click at [1435, 32] on icon "Help Center" at bounding box center [1434, 25] width 17 height 17
click at [1364, 28] on div "button" at bounding box center [1360, 26] width 16 height 16
click at [1356, 31] on html "Created by potrace 1.15, written by Peter Selinger 2001-2017 Created by potrace…" at bounding box center [753, 364] width 1506 height 728
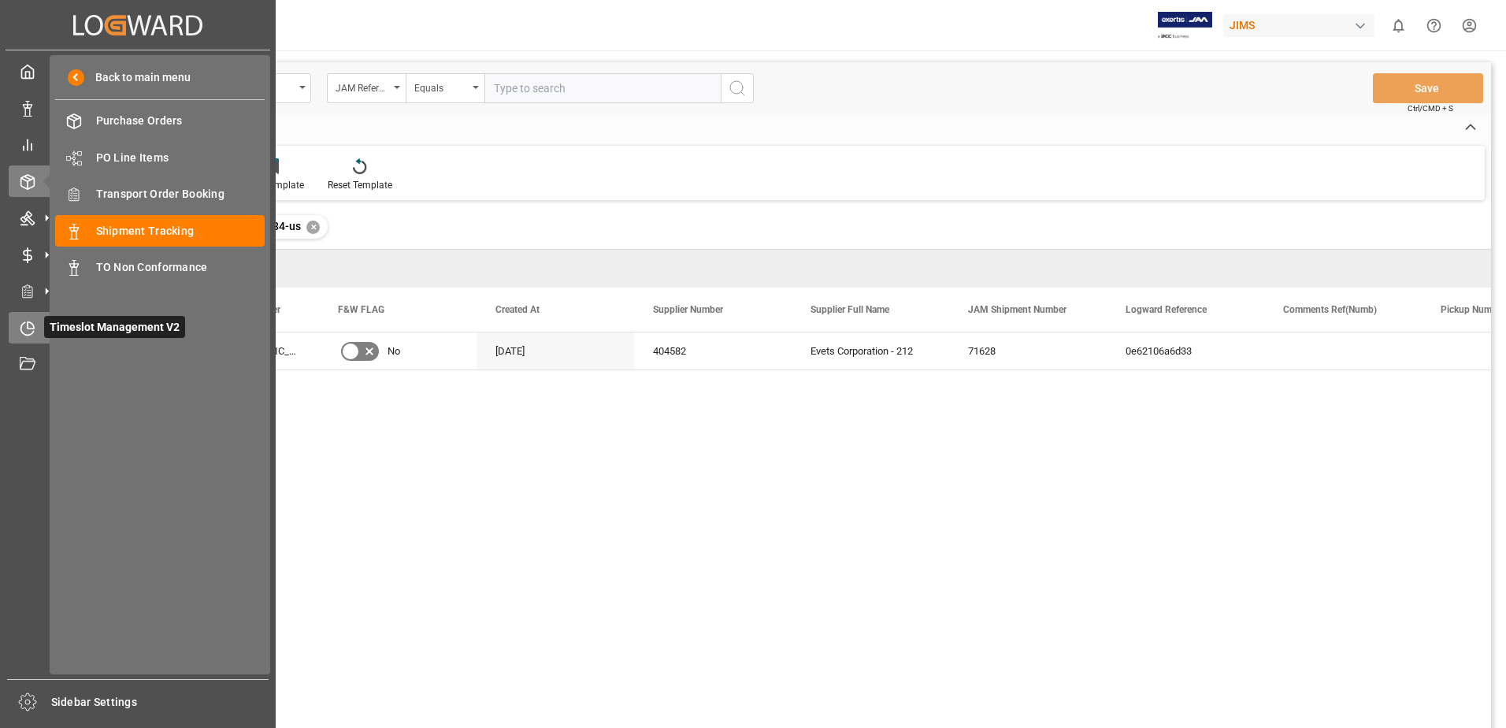
click at [26, 328] on icon at bounding box center [28, 329] width 16 height 16
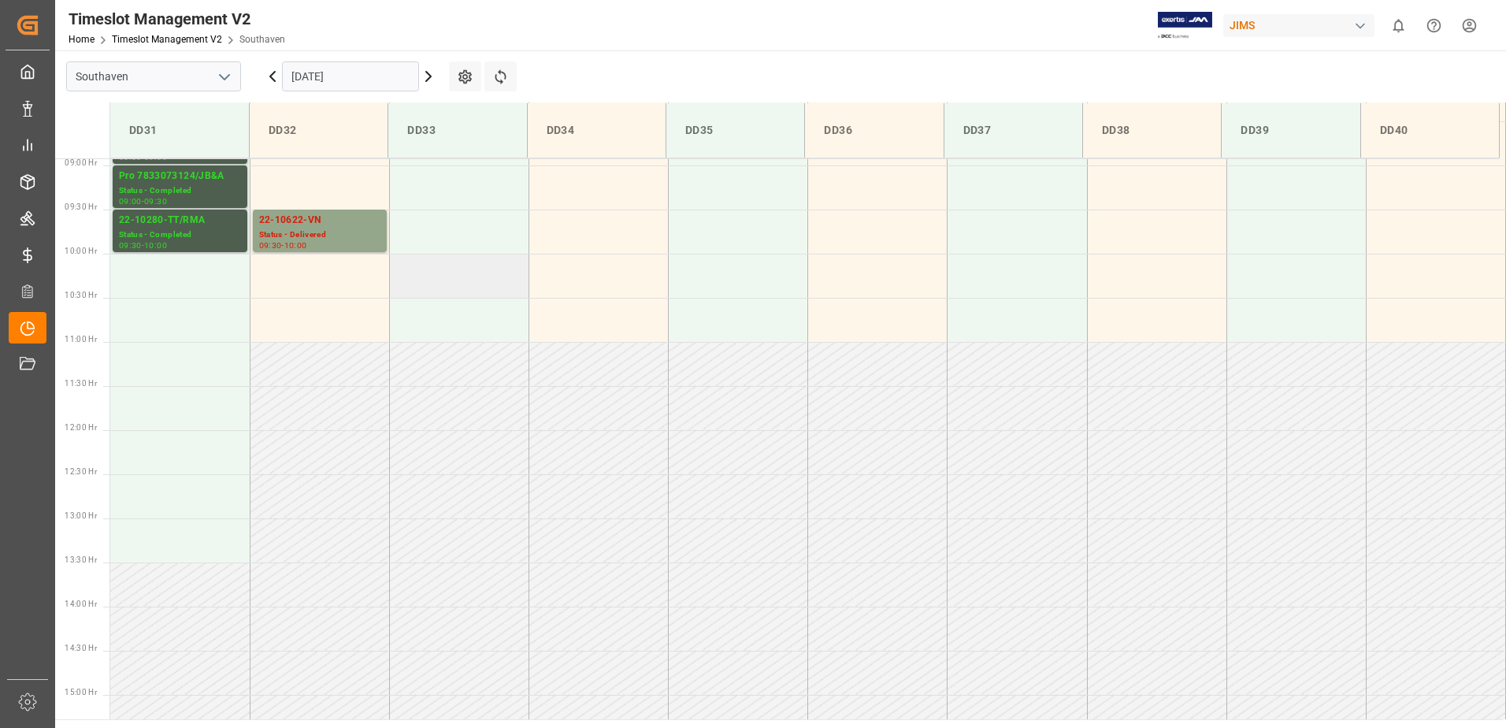
scroll to position [752, 0]
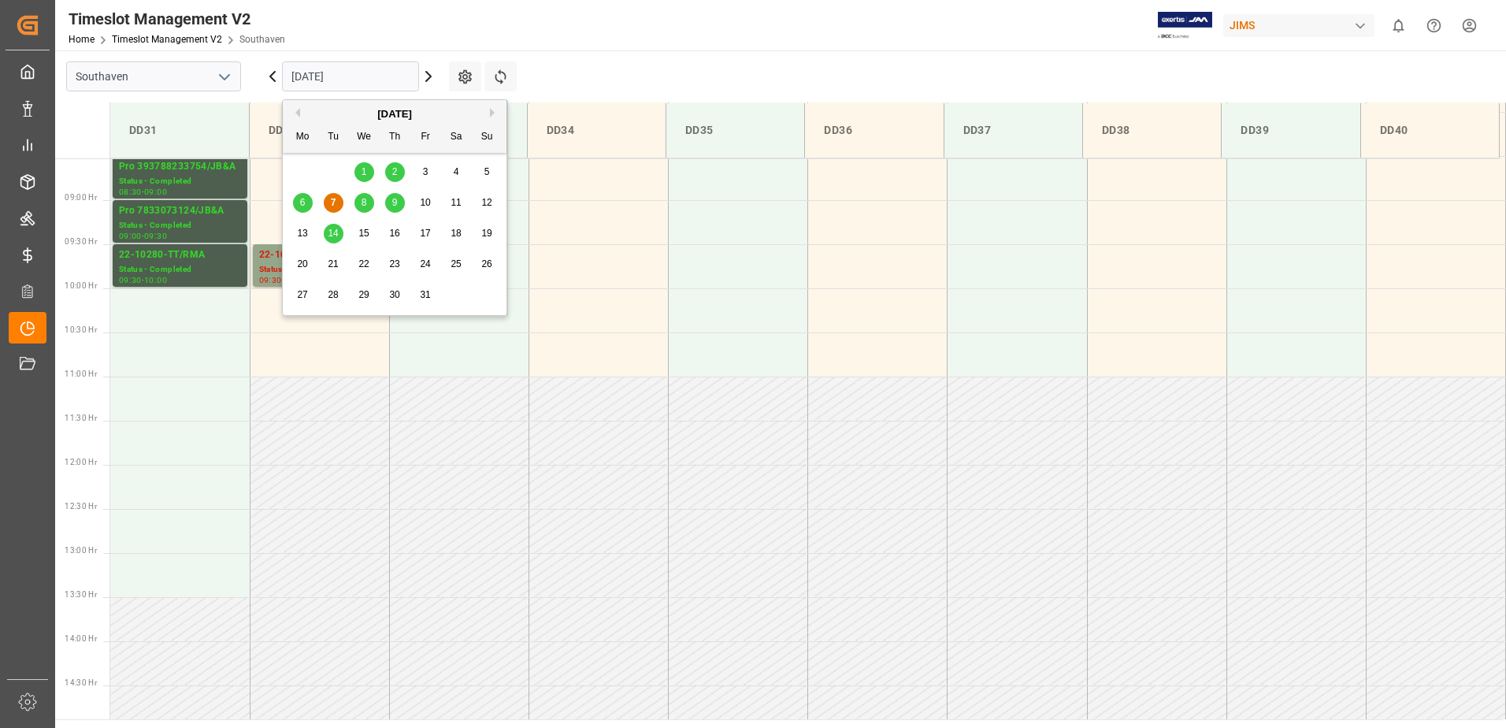
click at [313, 71] on input "[DATE]" at bounding box center [350, 76] width 137 height 30
click at [366, 204] on span "8" at bounding box center [365, 202] width 6 height 11
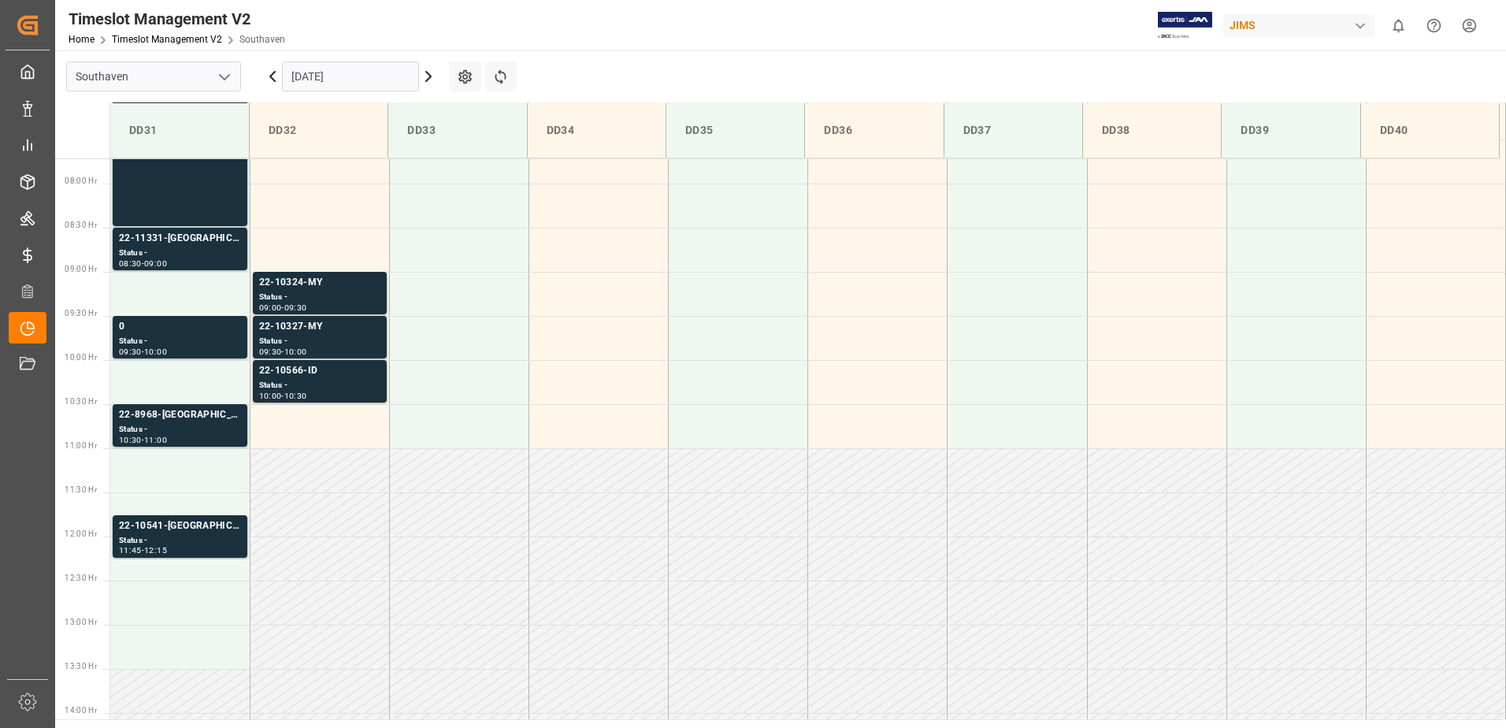
scroll to position [709, 0]
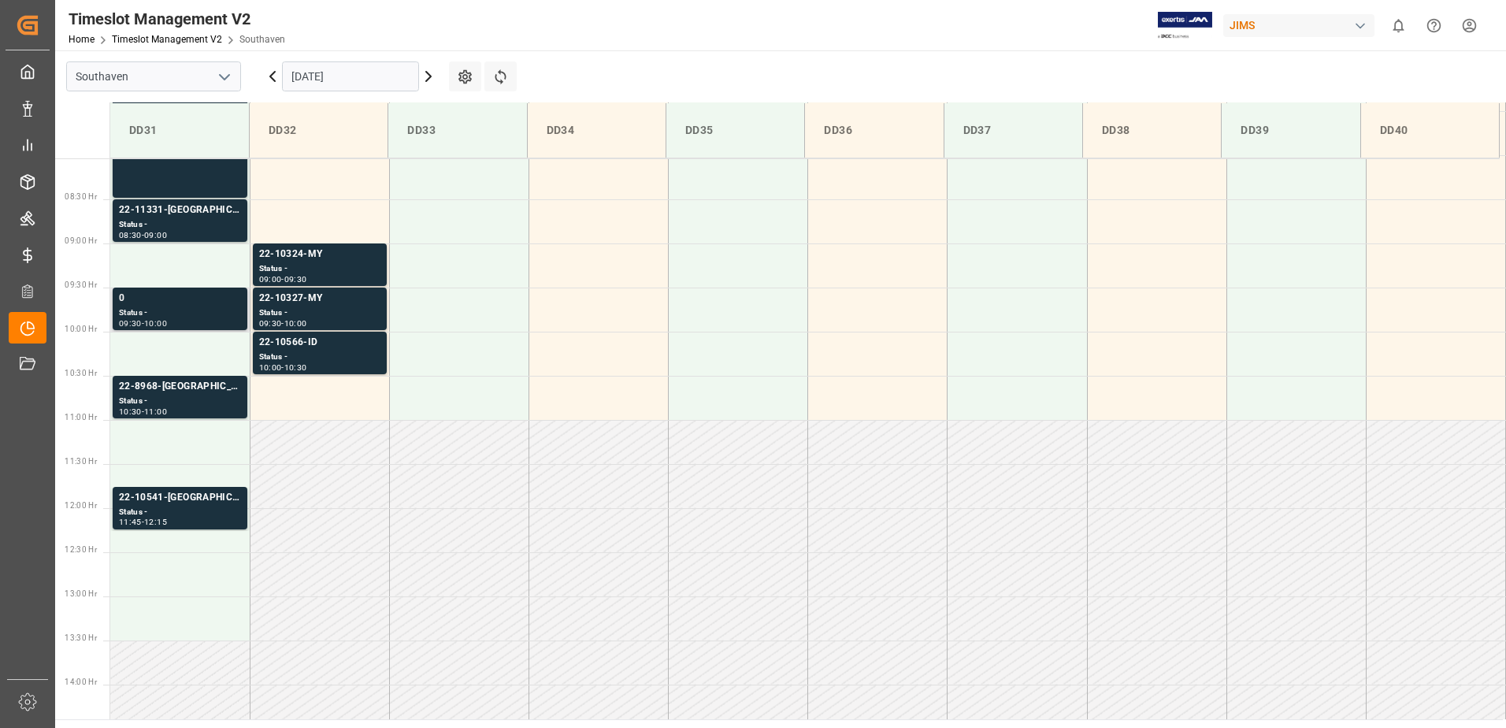
click at [145, 308] on div "Status -" at bounding box center [180, 312] width 122 height 13
click at [188, 510] on div "Status -" at bounding box center [180, 512] width 122 height 13
click at [191, 500] on div "22-10541-[GEOGRAPHIC_DATA]" at bounding box center [180, 498] width 122 height 16
click at [208, 410] on div "10:30 - 11:00" at bounding box center [180, 412] width 122 height 9
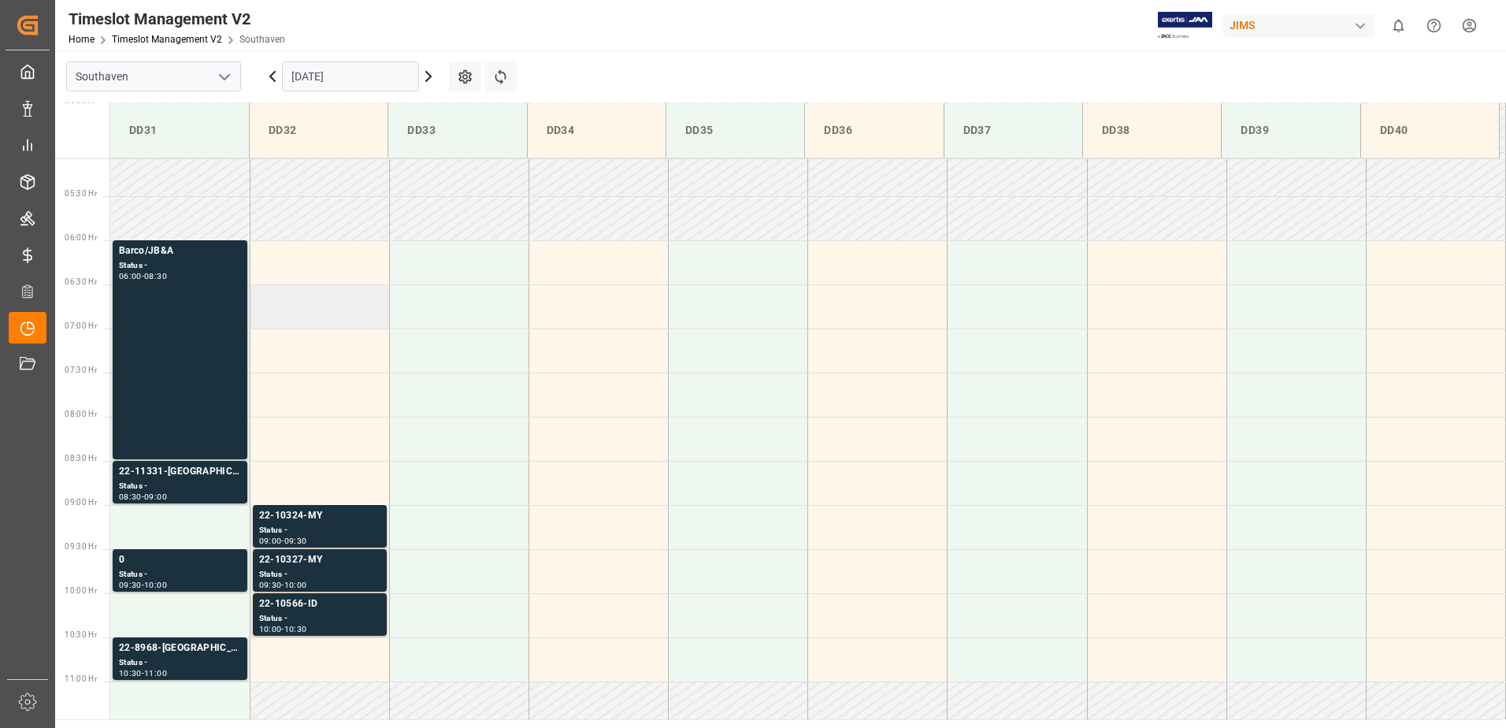
scroll to position [473, 0]
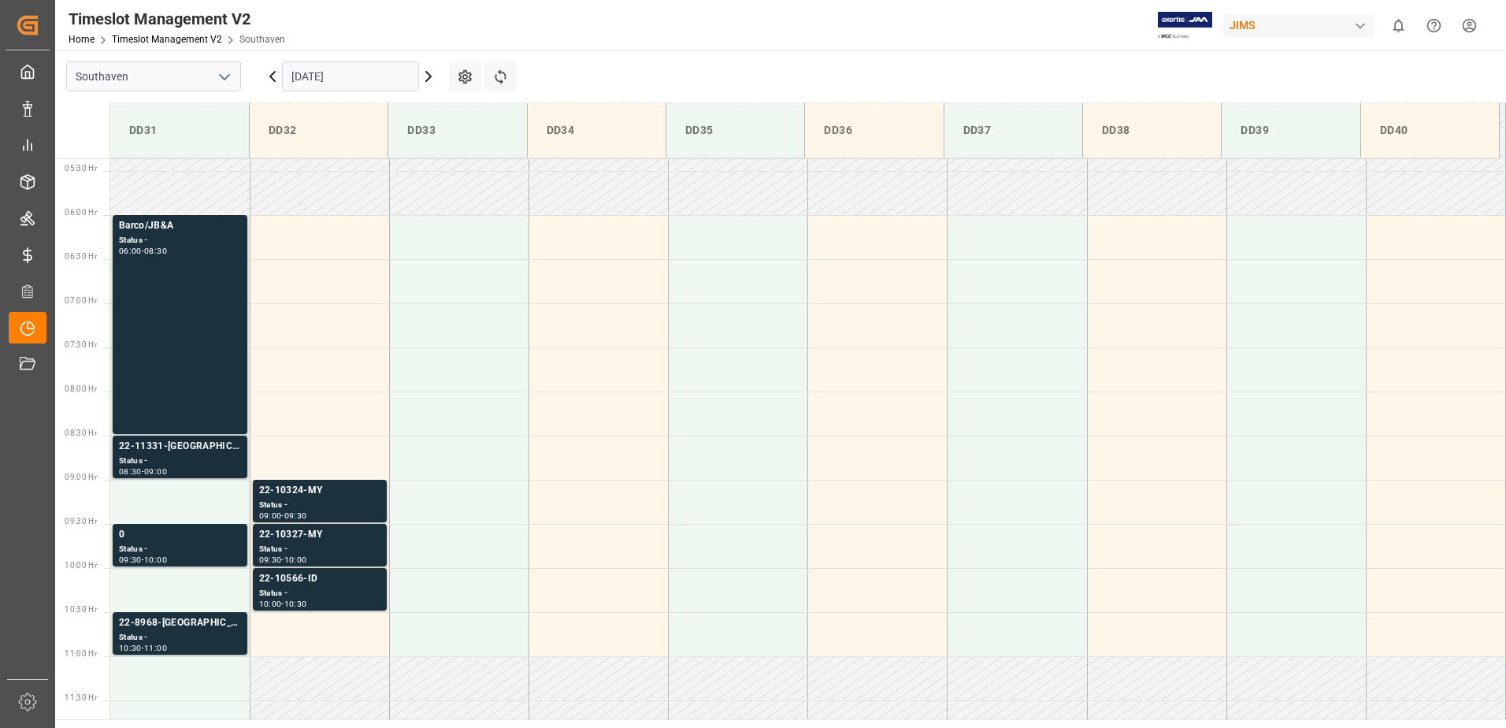
click at [199, 458] on div "Status -" at bounding box center [180, 460] width 122 height 13
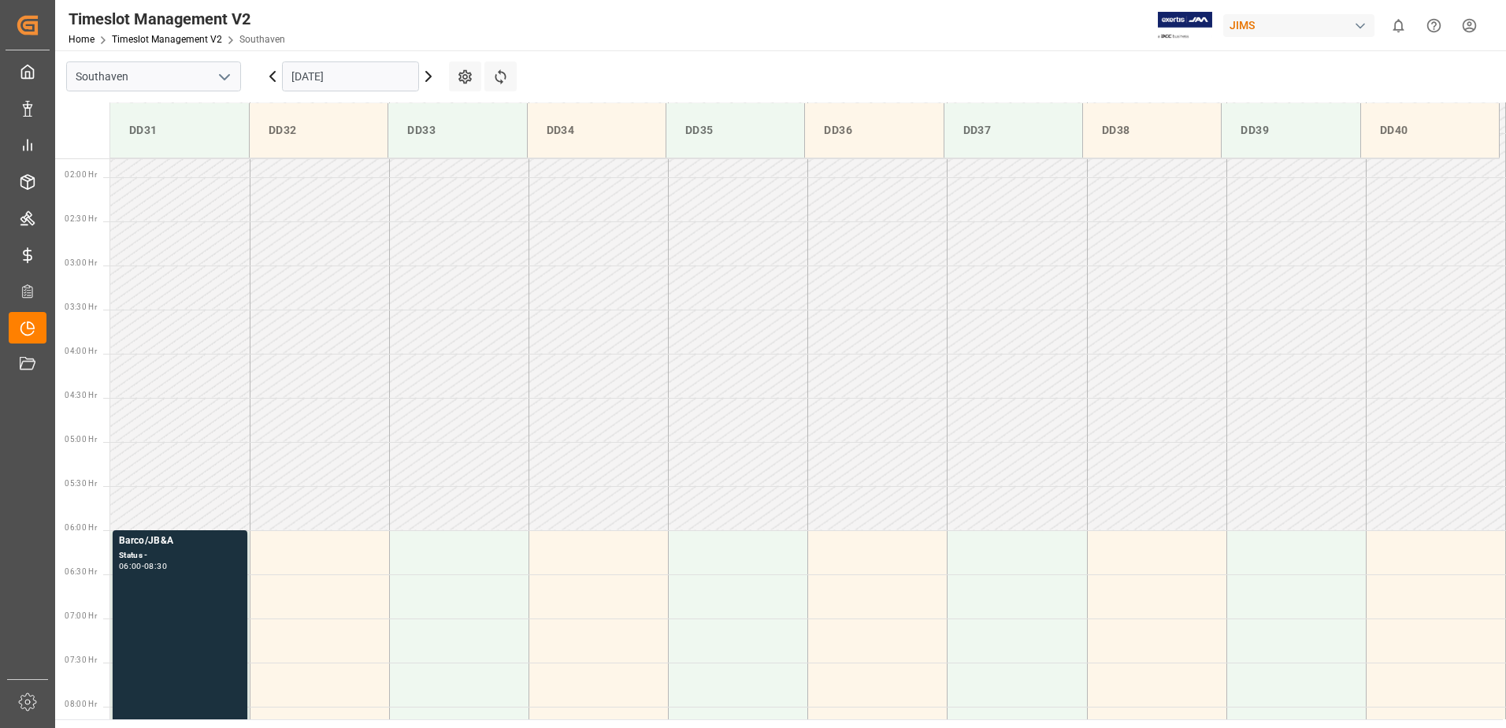
scroll to position [0, 0]
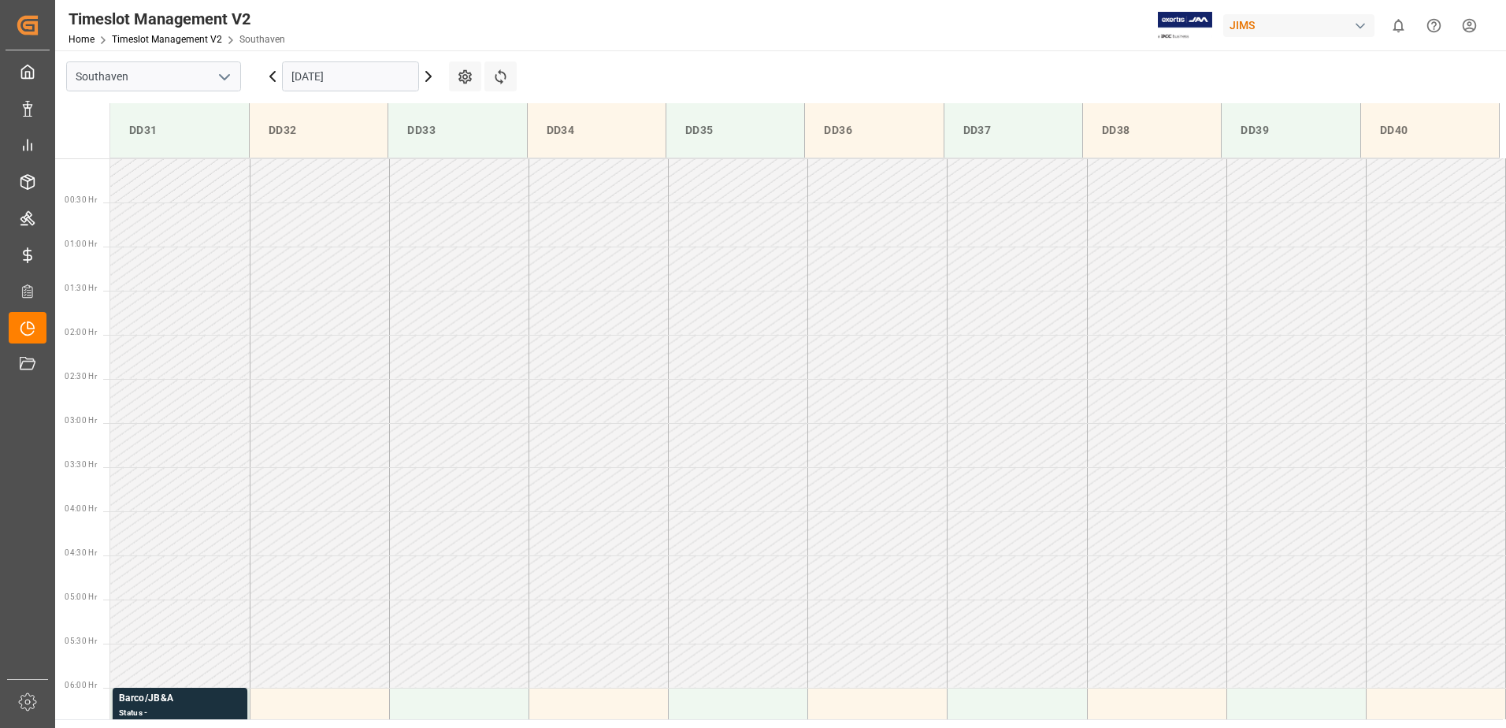
click at [1487, 16] on div "Timeslot Management V2 Home Timeslot Management V2 Southaven JIMS 0 Notificatio…" at bounding box center [775, 25] width 1462 height 50
click at [1469, 29] on html "Created by potrace 1.15, written by Peter Selinger 2001-2017 Created by potrace…" at bounding box center [753, 364] width 1506 height 728
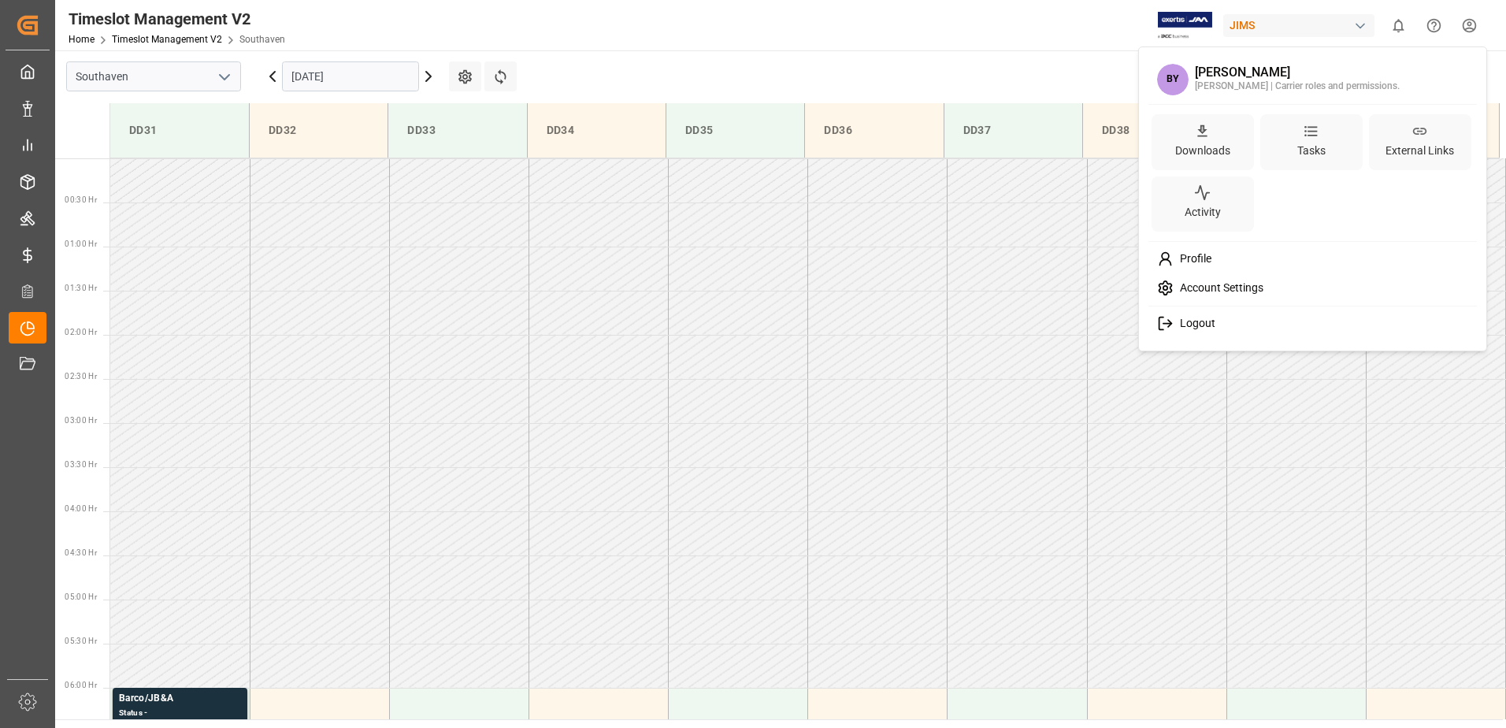
click at [1239, 325] on div "Logout" at bounding box center [1313, 323] width 323 height 29
